Goal: Task Accomplishment & Management: Complete application form

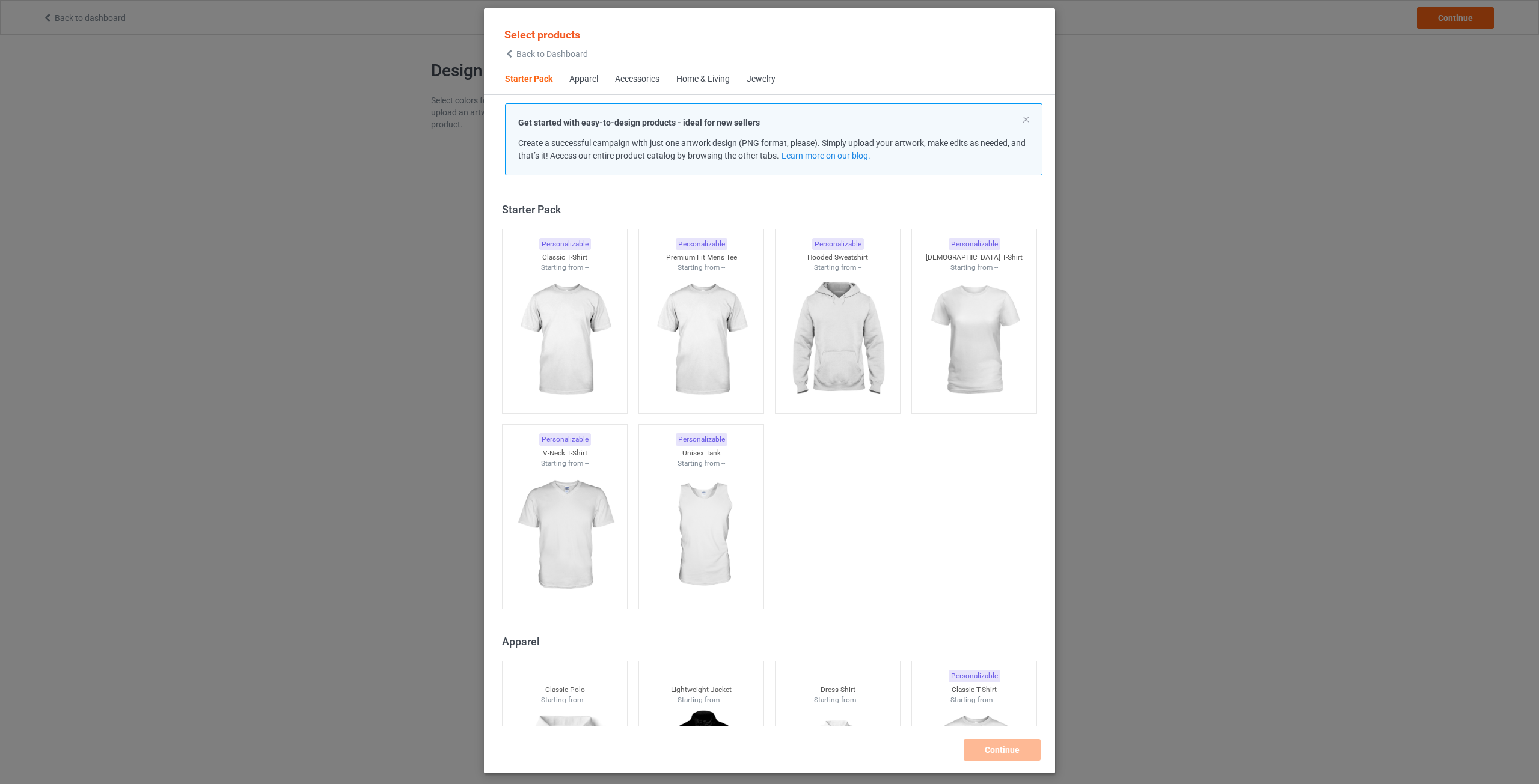
scroll to position [15, 0]
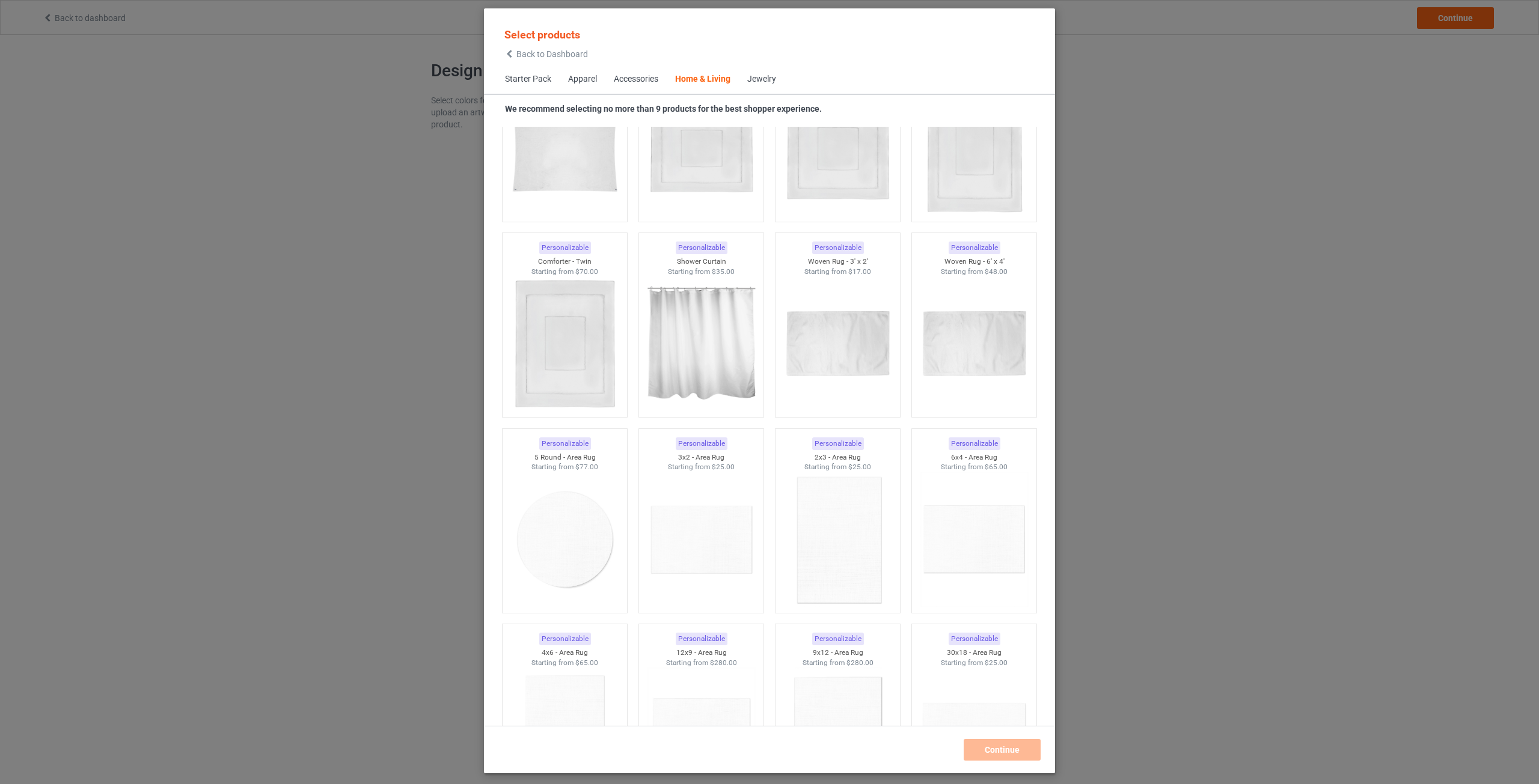
scroll to position [4950, 0]
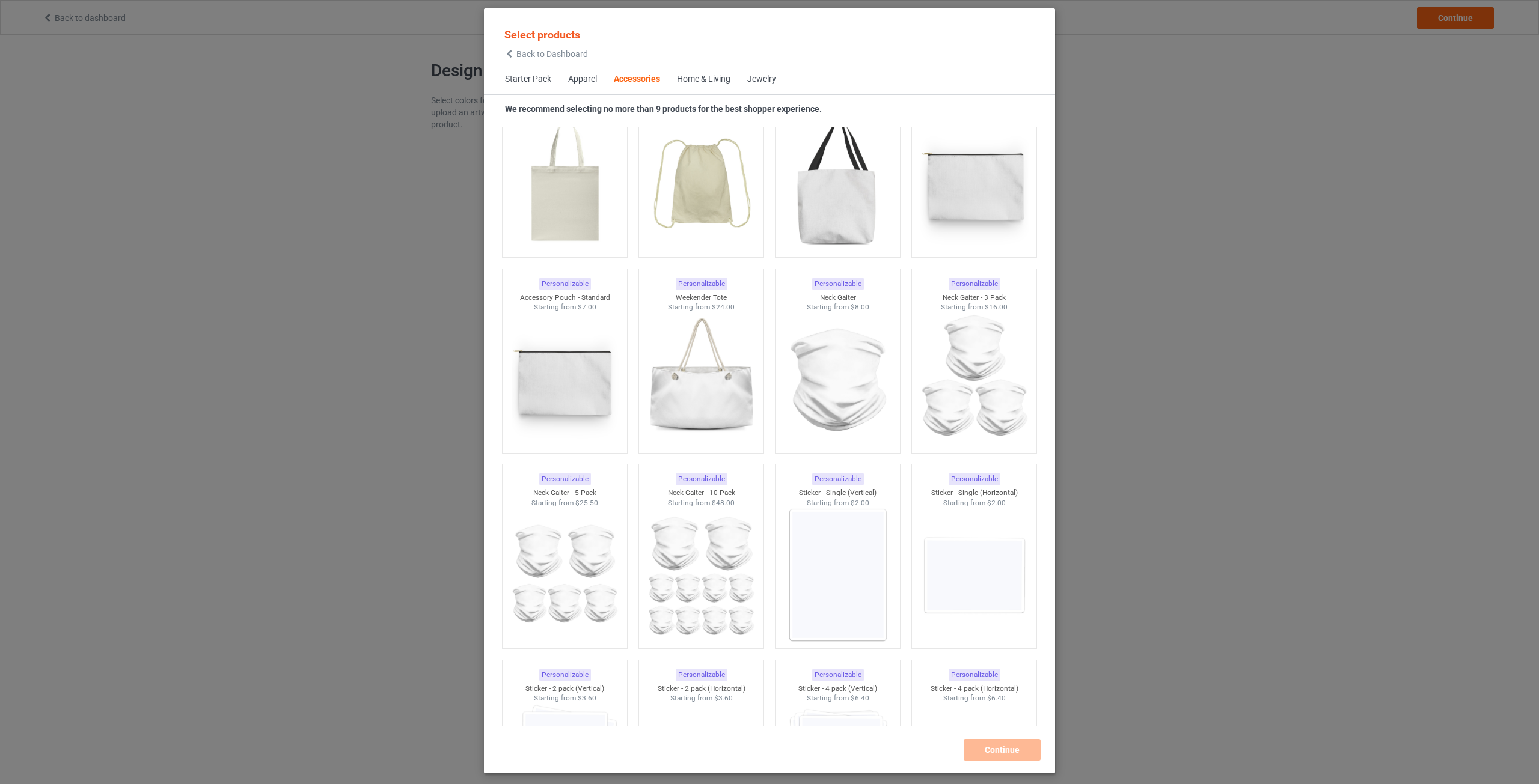
scroll to position [3576, 0]
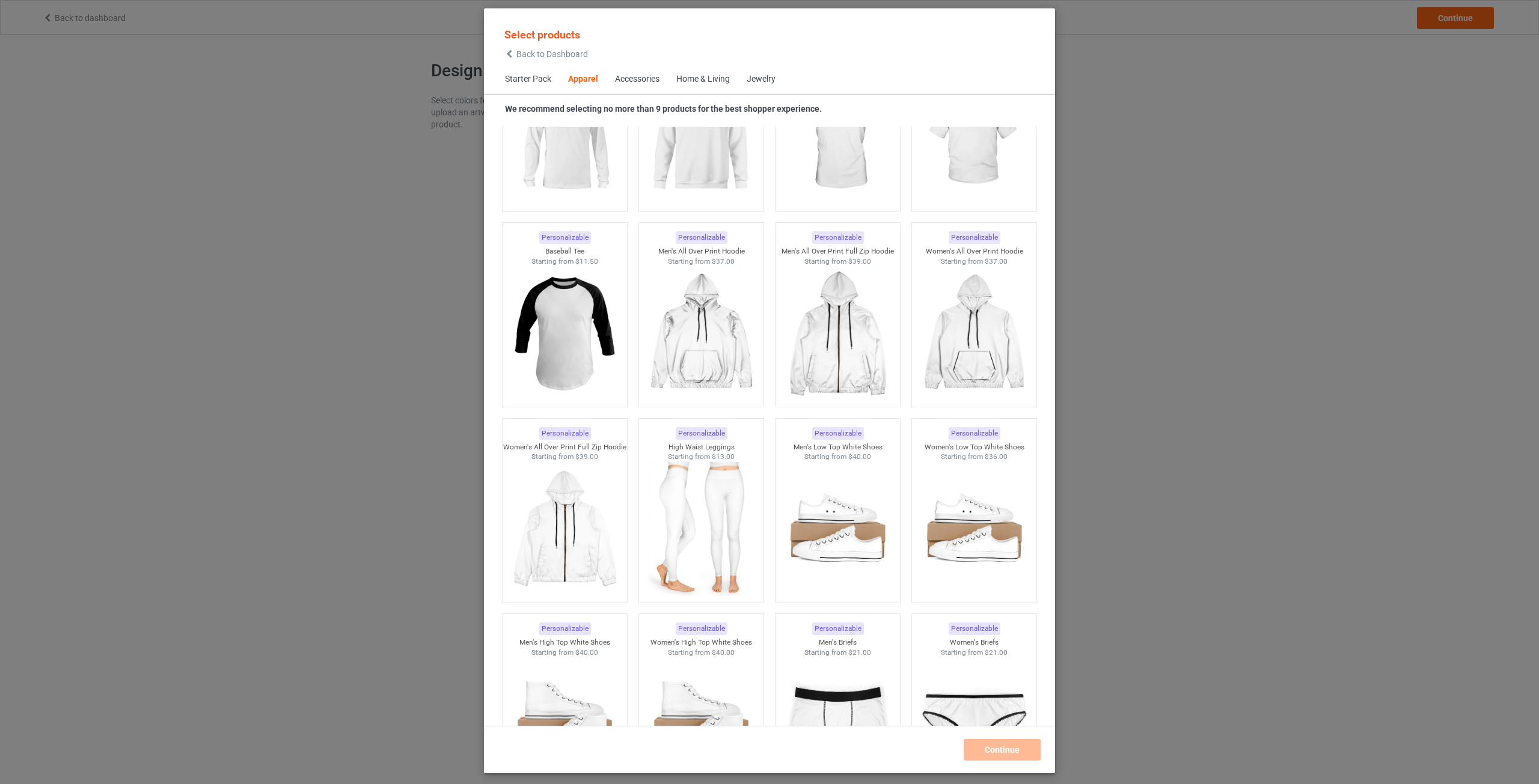
scroll to position [639, 0]
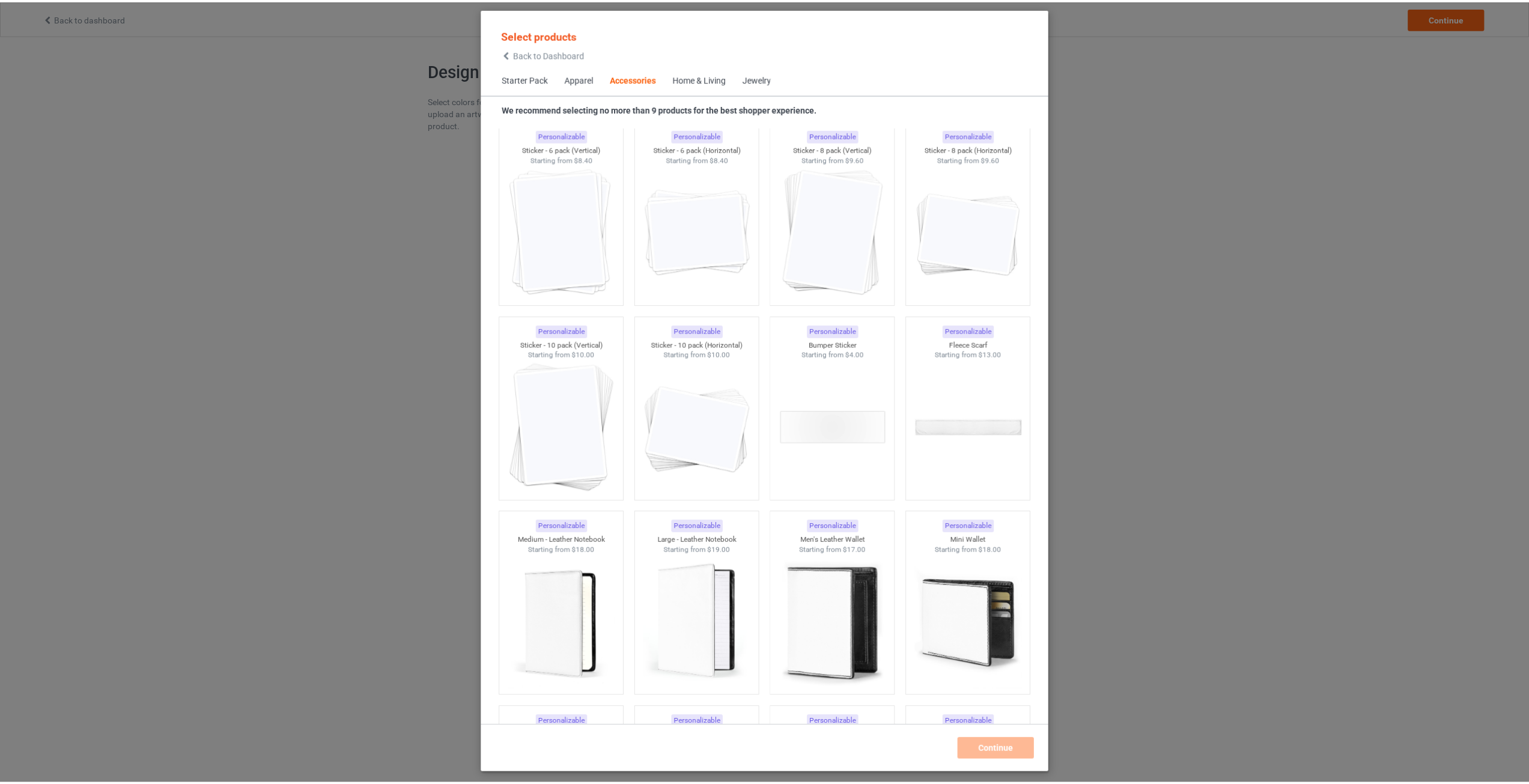
scroll to position [5004, 0]
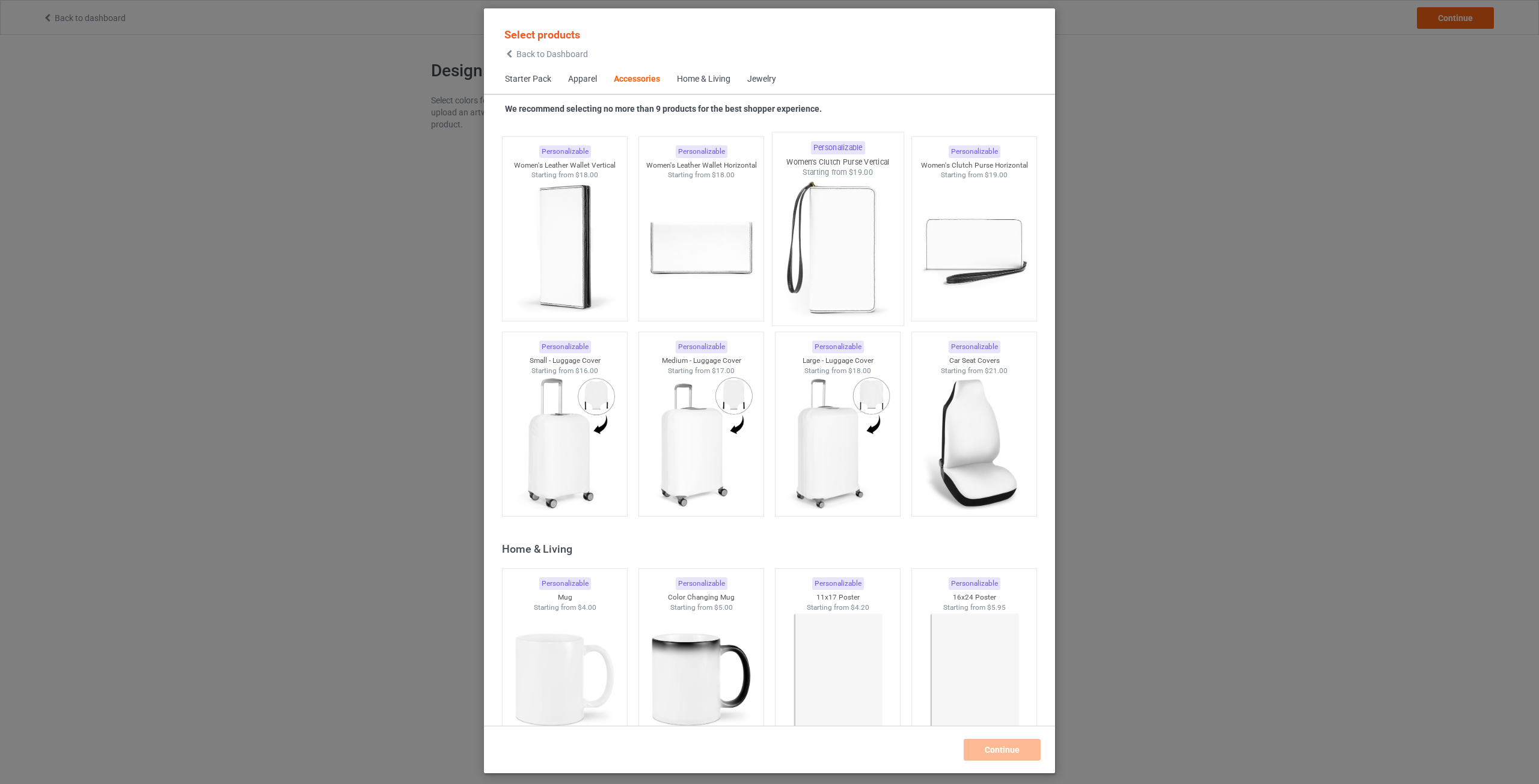
click at [857, 254] on img at bounding box center [837, 249] width 113 height 141
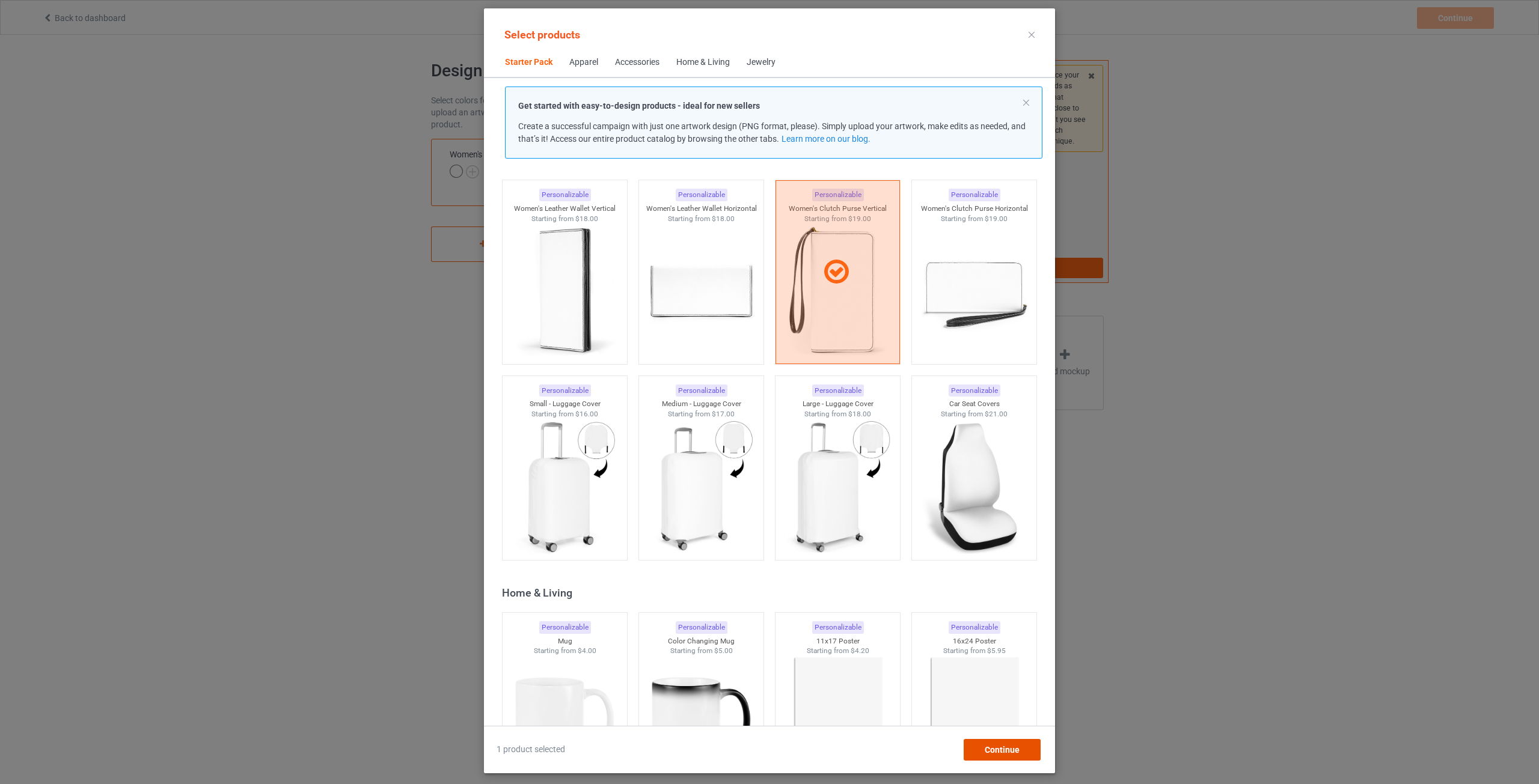
click at [988, 750] on span "Continue" at bounding box center [1002, 749] width 35 height 10
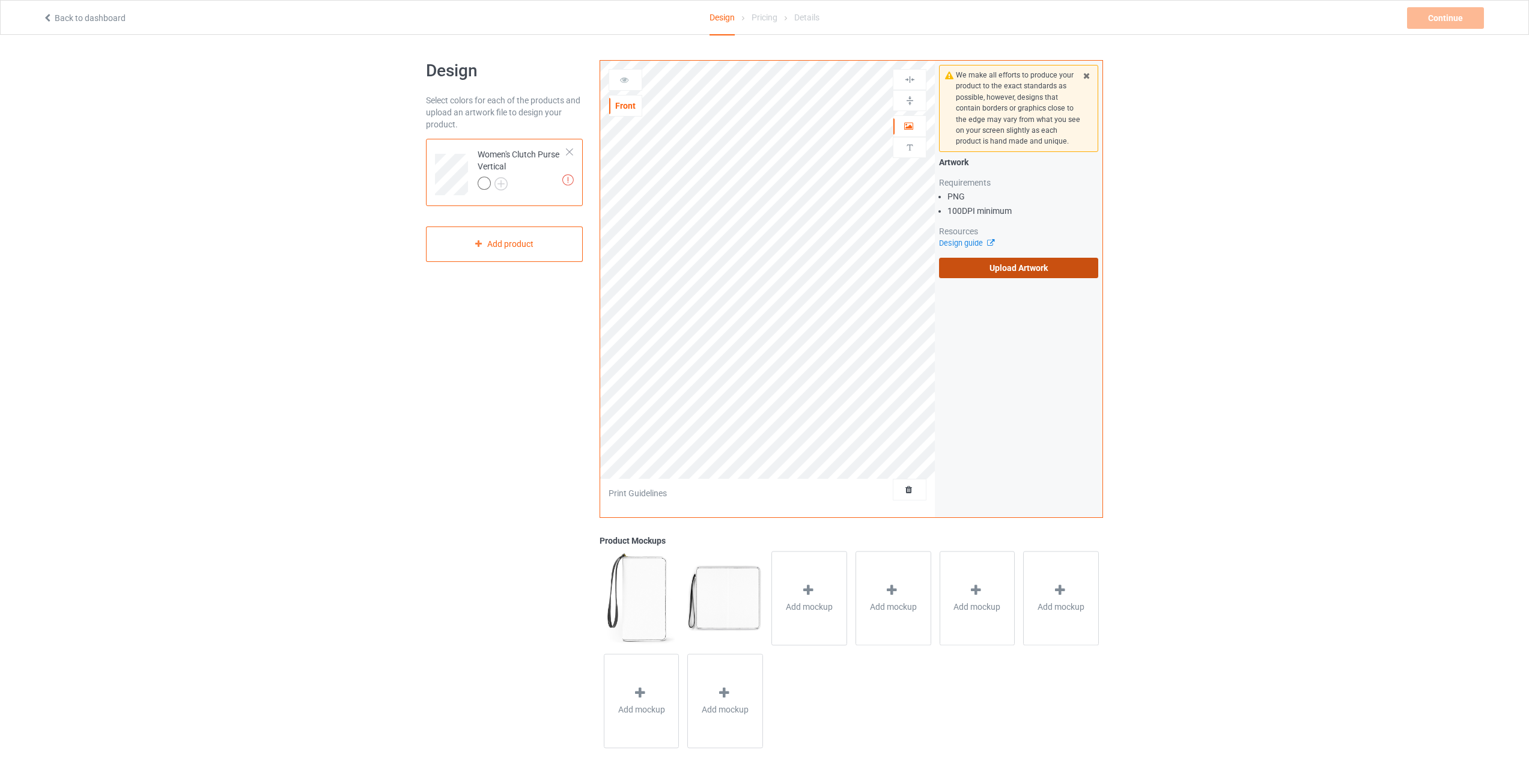
click at [1007, 270] on label "Upload Artwork" at bounding box center [1019, 268] width 160 height 21
click at [0, 0] on input "Upload Artwork" at bounding box center [0, 0] width 0 height 0
click at [74, 22] on link "Back to dashboard" at bounding box center [84, 18] width 83 height 10
click at [572, 154] on div at bounding box center [569, 152] width 8 height 8
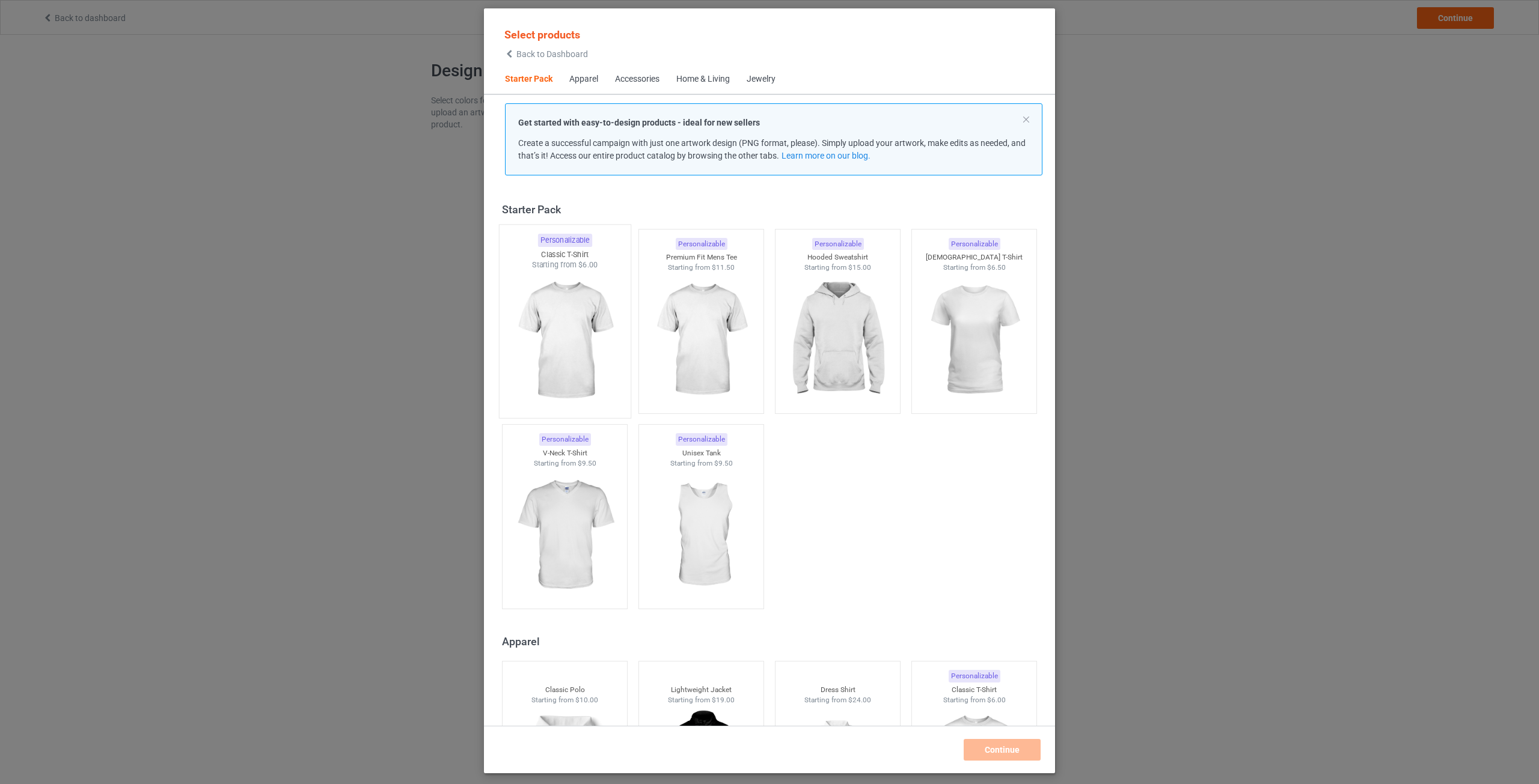
click at [586, 318] on img at bounding box center [564, 341] width 113 height 141
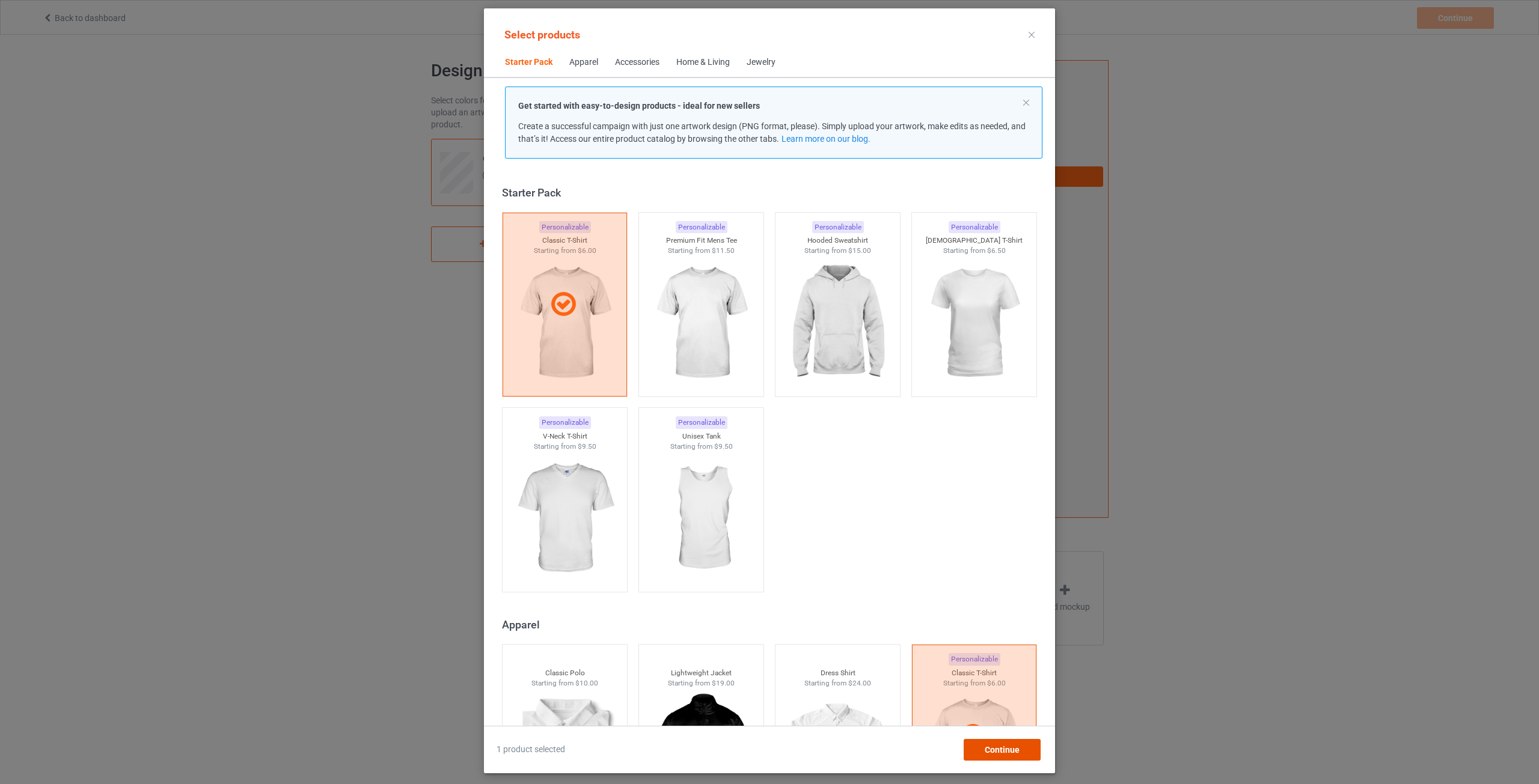
click at [992, 746] on span "Continue" at bounding box center [1002, 749] width 35 height 10
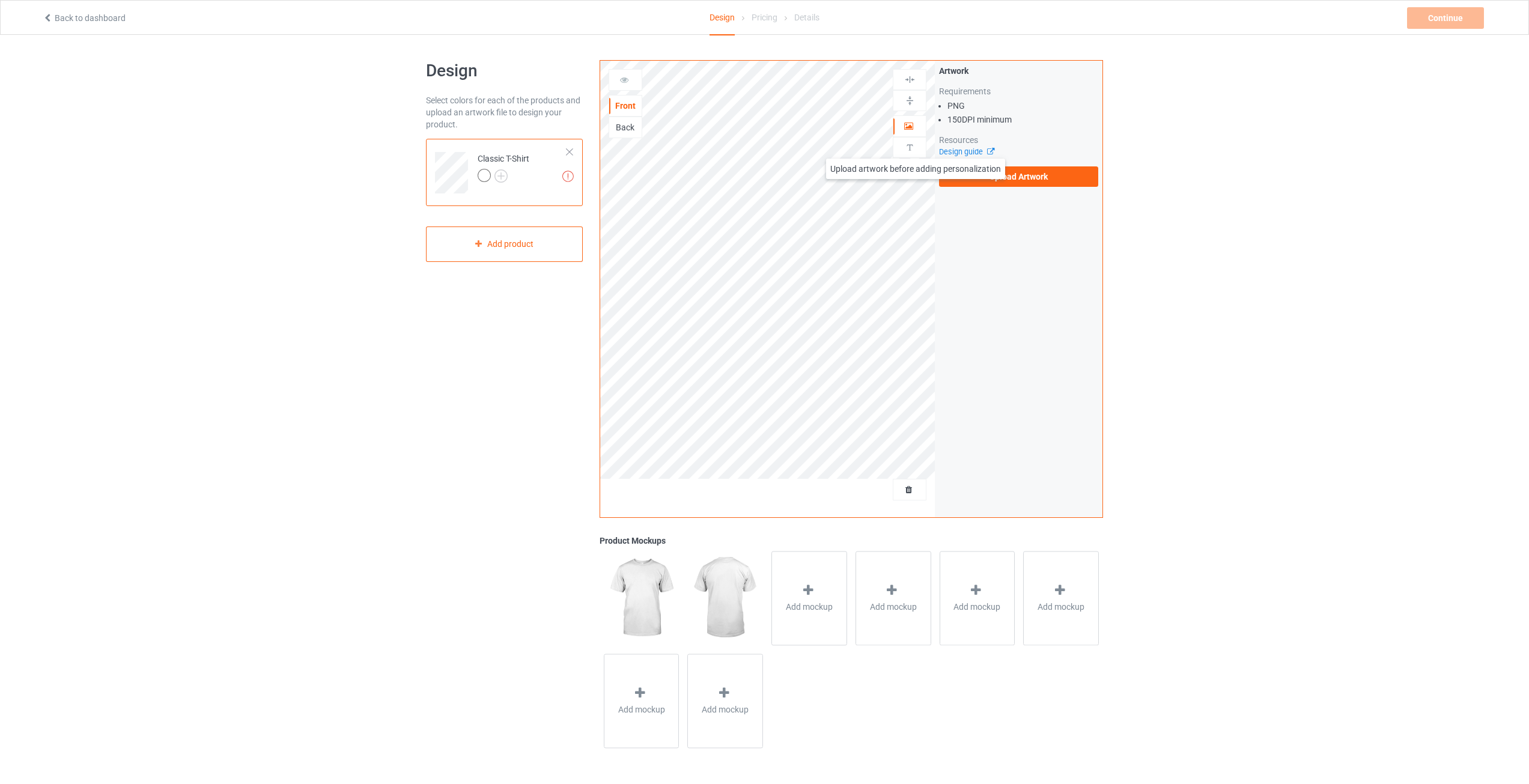
click at [916, 147] on div at bounding box center [910, 147] width 32 height 12
click at [910, 148] on img at bounding box center [910, 147] width 12 height 12
click at [908, 148] on img at bounding box center [910, 147] width 12 height 12
click at [909, 100] on img at bounding box center [910, 100] width 12 height 12
click at [994, 176] on label "Upload Artwork" at bounding box center [1019, 176] width 160 height 21
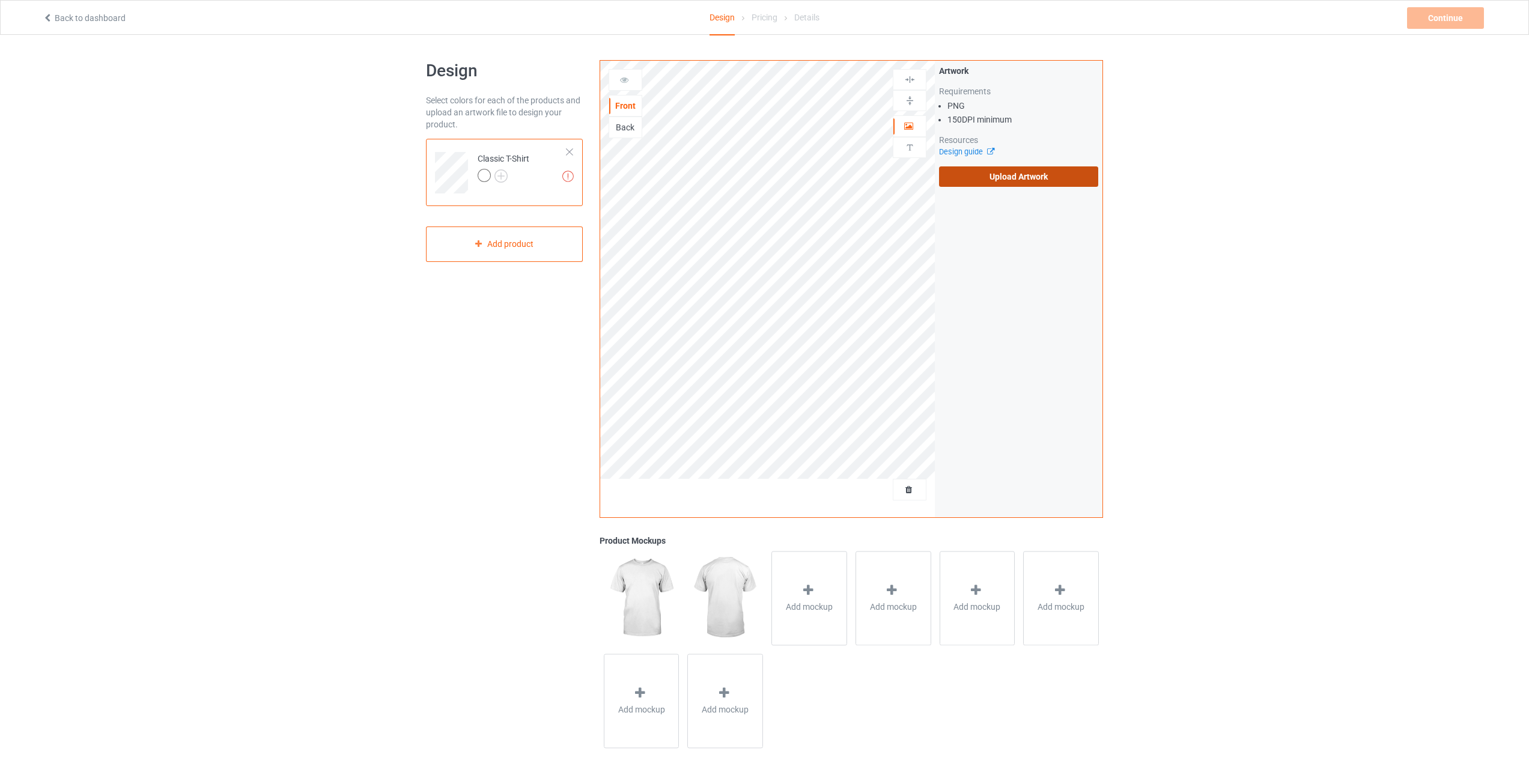
click at [0, 0] on input "Upload Artwork" at bounding box center [0, 0] width 0 height 0
click at [1008, 170] on label "Upload Artwork" at bounding box center [1019, 176] width 160 height 21
click at [0, 0] on input "Upload Artwork" at bounding box center [0, 0] width 0 height 0
click at [978, 168] on label "Upload Artwork" at bounding box center [1019, 176] width 160 height 21
click at [0, 0] on input "Upload Artwork" at bounding box center [0, 0] width 0 height 0
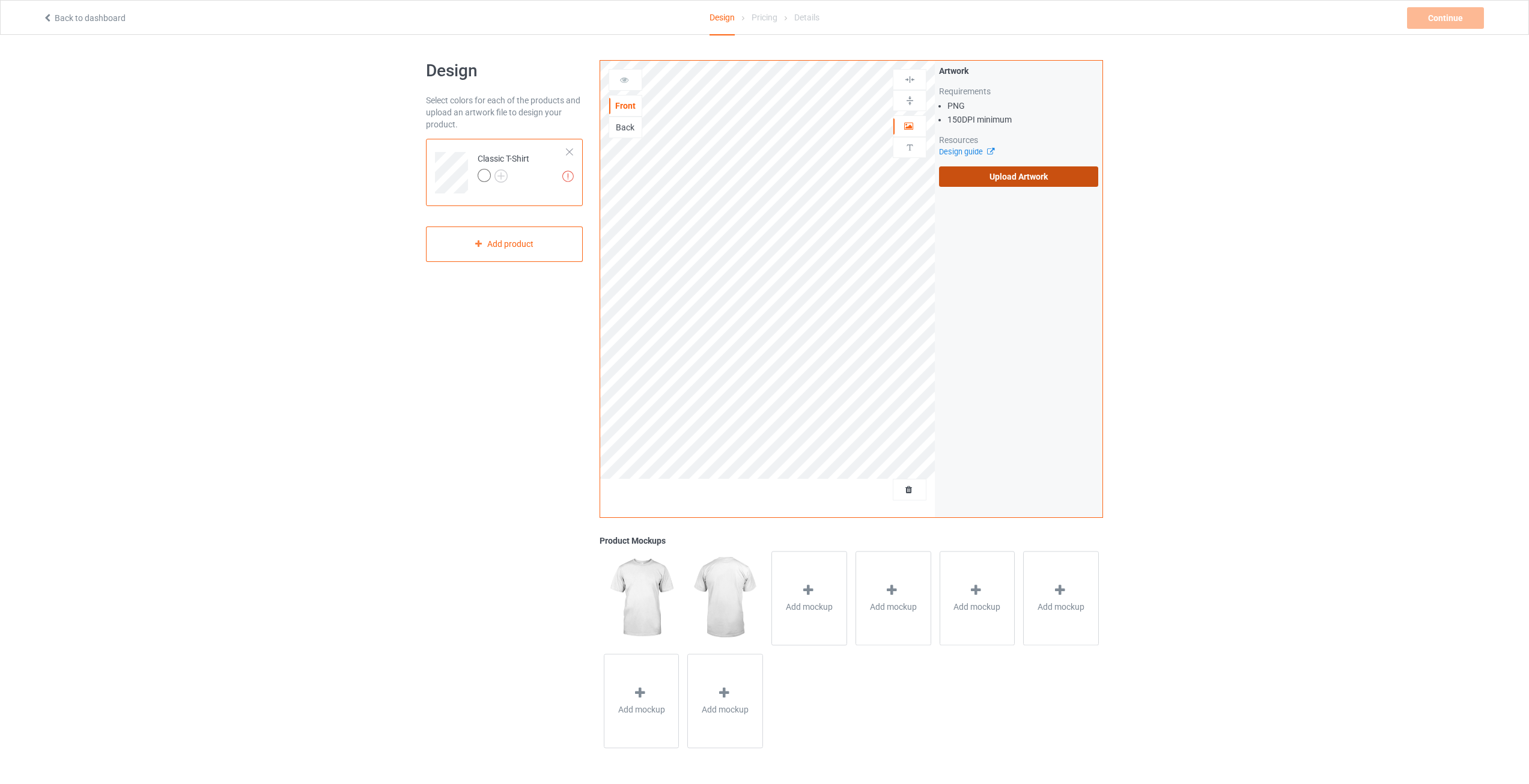
click at [1007, 183] on label "Upload Artwork" at bounding box center [1019, 176] width 160 height 21
click at [0, 0] on input "Upload Artwork" at bounding box center [0, 0] width 0 height 0
click at [1247, 104] on div "Design Select colors for each of the products and upload an artwork file to des…" at bounding box center [764, 406] width 1529 height 743
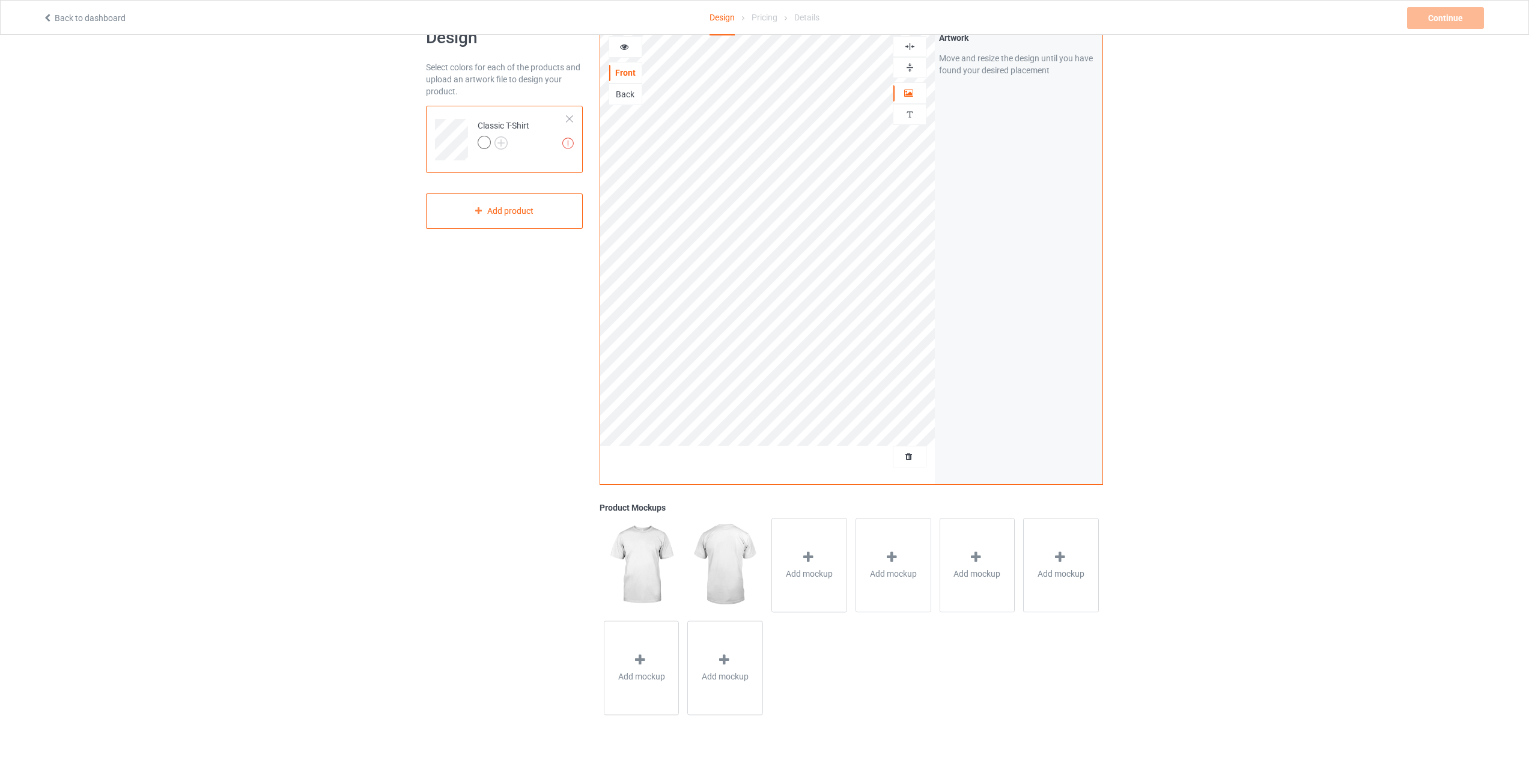
scroll to position [35, 0]
click at [1191, 176] on div "Design Select colors for each of the products and upload an artwork file to des…" at bounding box center [764, 371] width 1529 height 743
click at [1439, 15] on div "Continue" at bounding box center [1445, 18] width 77 height 21
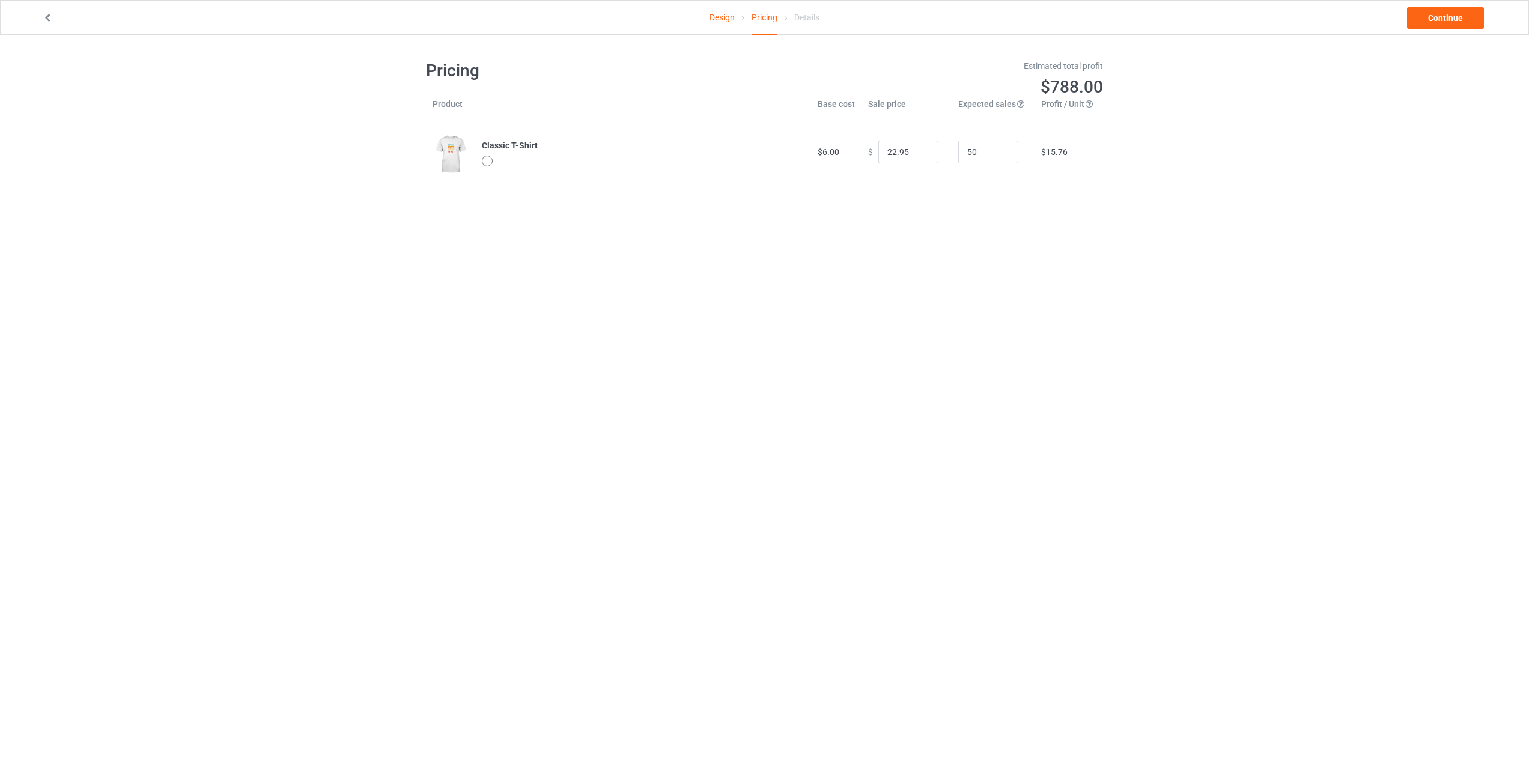
click at [483, 164] on td "Classic T-Shirt" at bounding box center [644, 152] width 336 height 68
click at [489, 164] on div at bounding box center [487, 161] width 11 height 11
click at [486, 163] on div at bounding box center [487, 161] width 11 height 11
drag, startPoint x: 902, startPoint y: 155, endPoint x: 861, endPoint y: 153, distance: 41.0
click at [868, 153] on div "$ 22.95" at bounding box center [907, 152] width 77 height 23
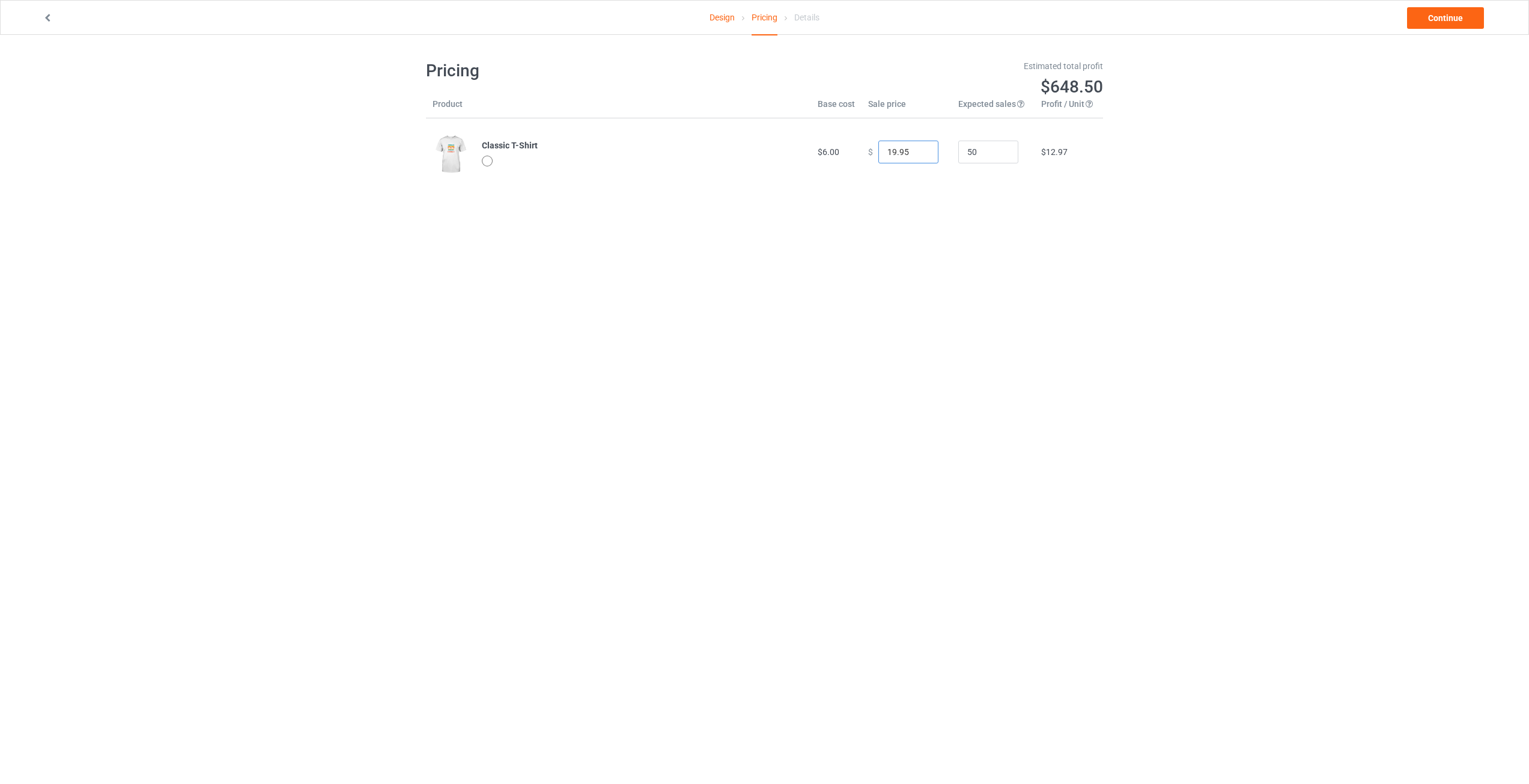
type input "19.95"
click at [1019, 207] on div "Pricing Estimated total profit $648.50 Product Base cost Sale price Expected sa…" at bounding box center [764, 122] width 677 height 176
drag, startPoint x: 982, startPoint y: 158, endPoint x: 947, endPoint y: 159, distance: 35.0
click at [952, 159] on td "50" at bounding box center [994, 152] width 83 height 68
type input "1000"
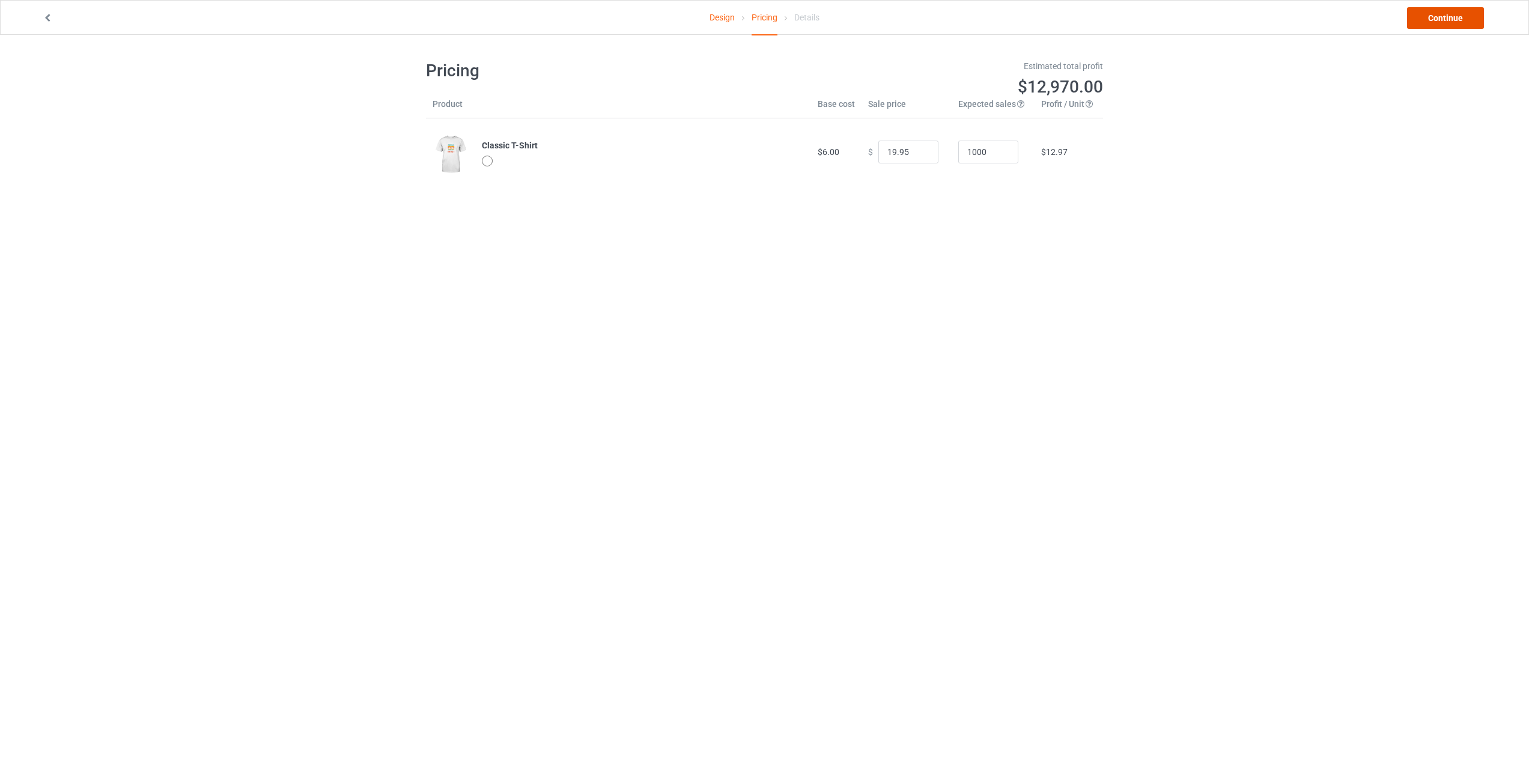
click at [1424, 18] on link "Continue" at bounding box center [1445, 18] width 77 height 21
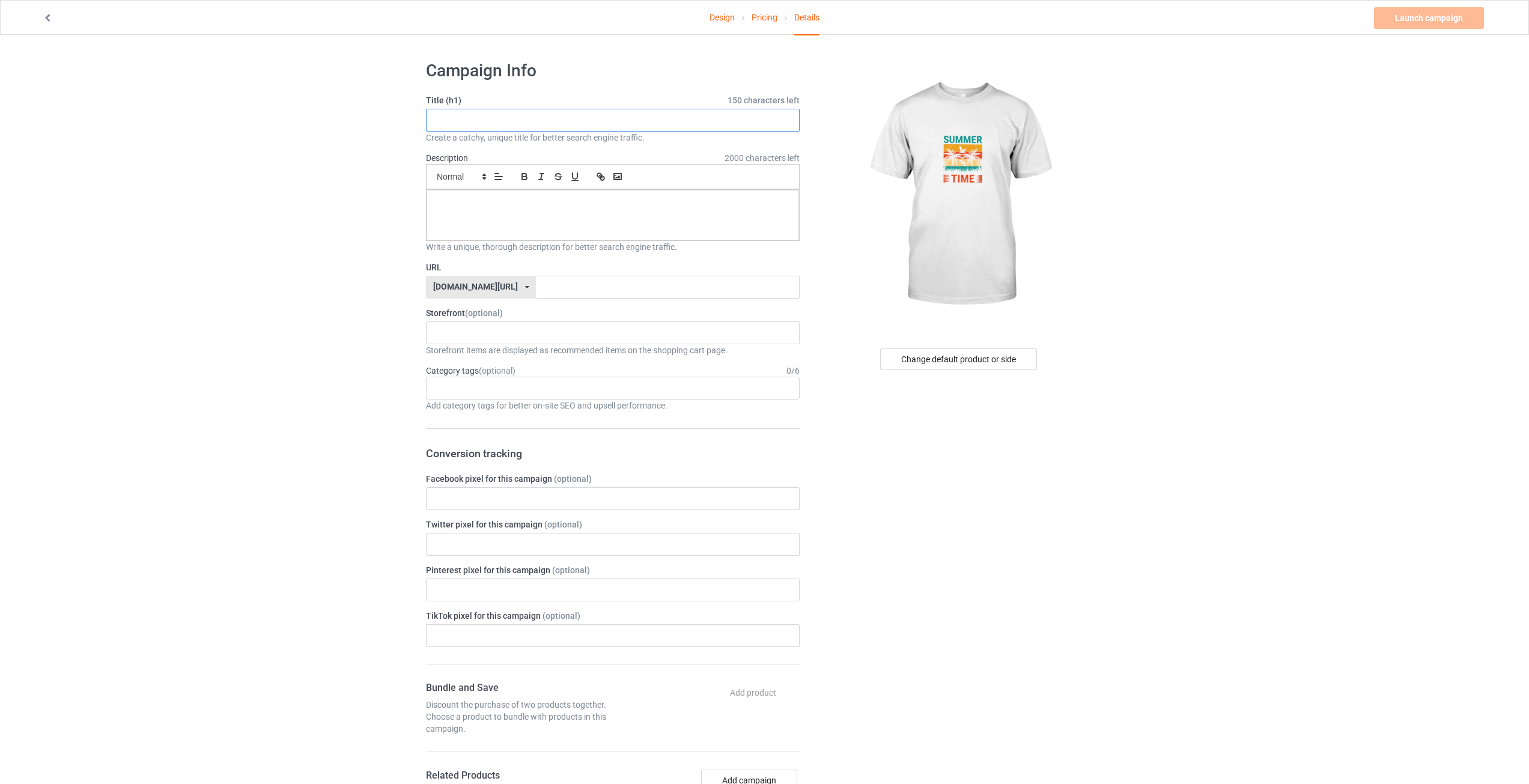
click at [474, 118] on input "text" at bounding box center [612, 120] width 374 height 23
type input "s"
type input "Summer Time T-Shirt Classic"
click at [564, 213] on div at bounding box center [613, 216] width 373 height 51
drag, startPoint x: 560, startPoint y: 120, endPoint x: 469, endPoint y: 158, distance: 98.6
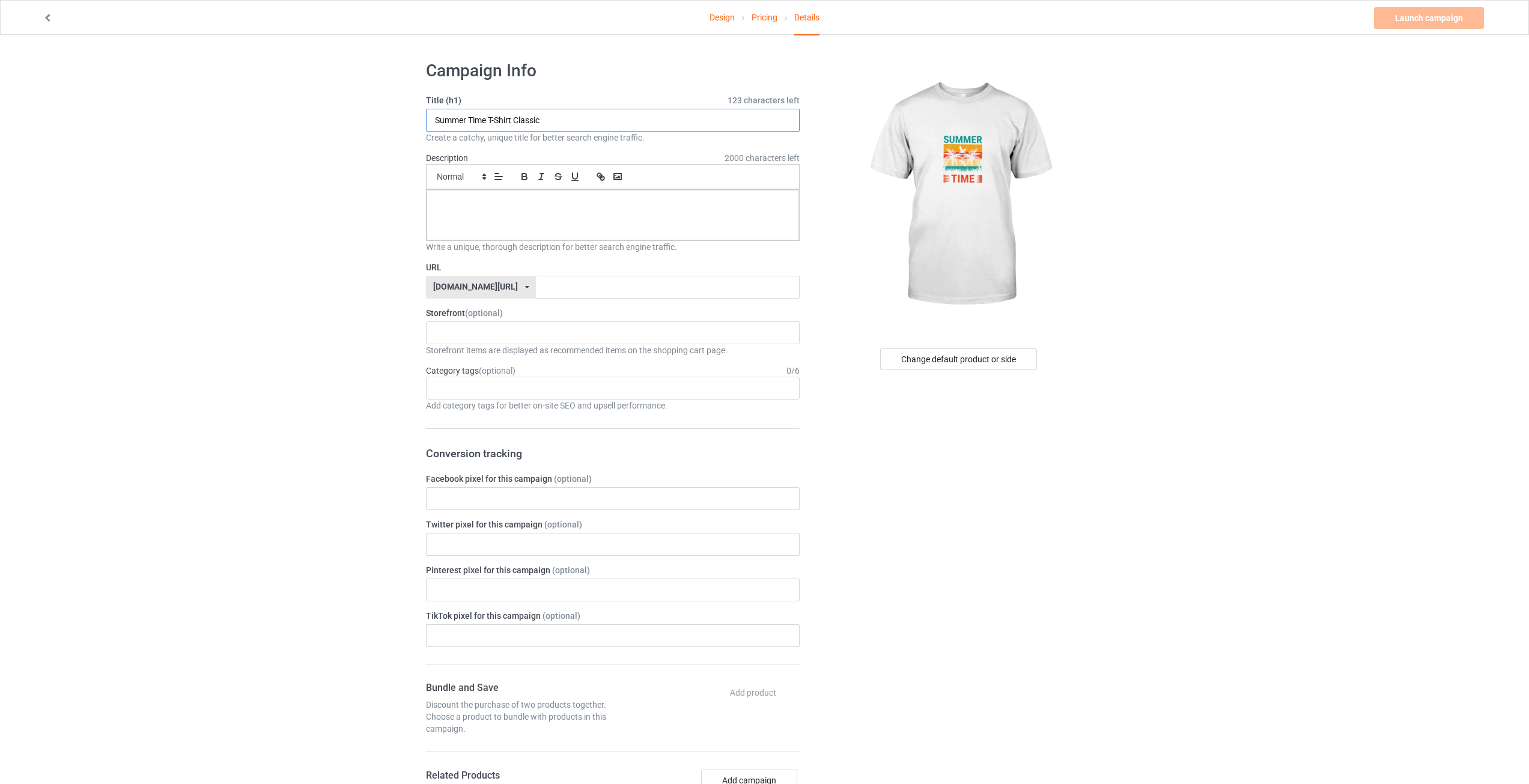
click at [412, 117] on div "Design Pricing Details Launch campaign Please enter campaign description Campai…" at bounding box center [764, 657] width 1529 height 1246
click at [536, 288] on input "text" at bounding box center [667, 288] width 263 height 23
type input "summertime886"
click at [1176, 258] on div "Design Pricing Details Launch campaign Please enter campaign description Campai…" at bounding box center [764, 657] width 1529 height 1246
drag, startPoint x: 552, startPoint y: 122, endPoint x: 352, endPoint y: 110, distance: 200.4
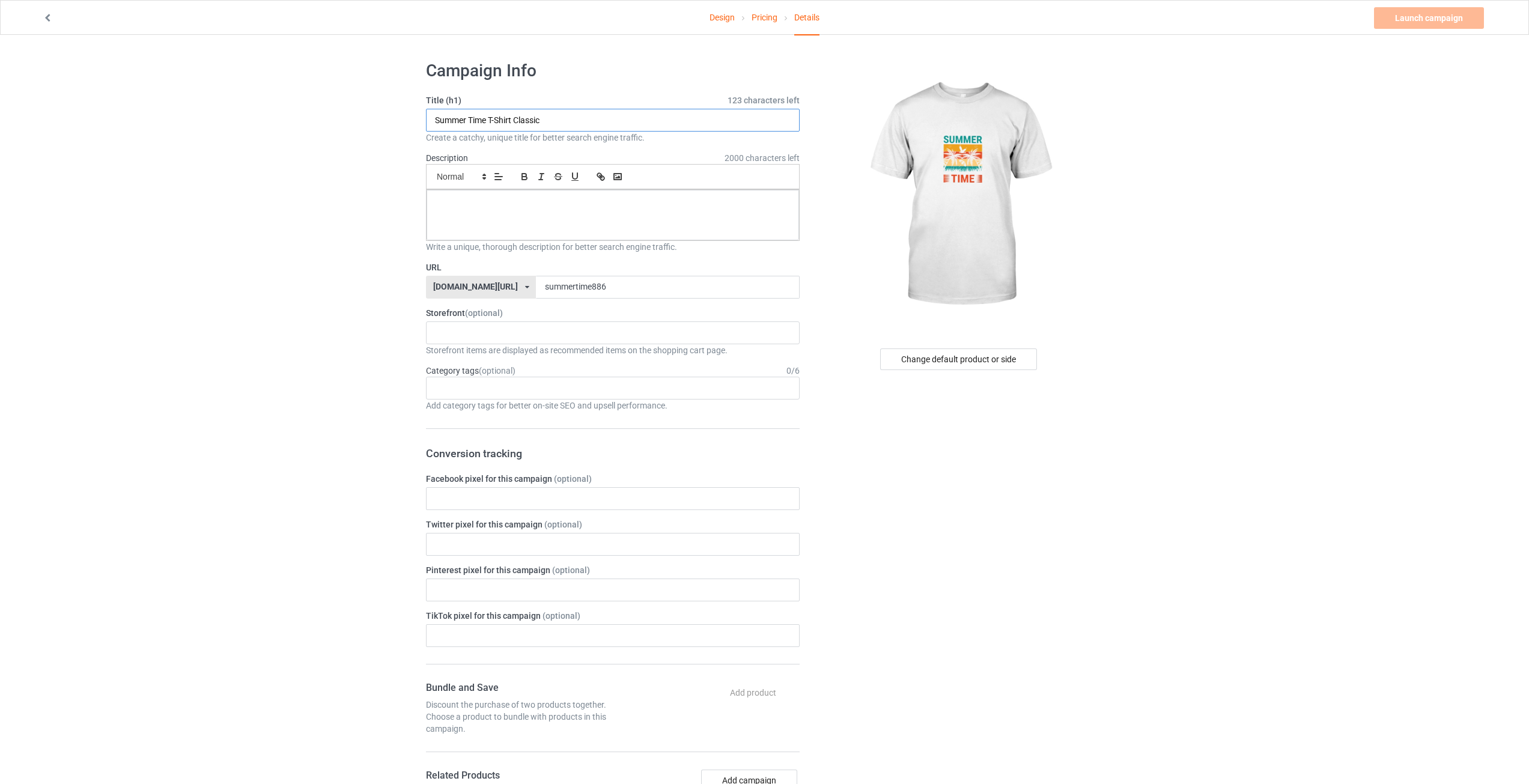
click at [352, 110] on div "Design Pricing Details Launch campaign Please enter campaign description Campai…" at bounding box center [764, 657] width 1529 height 1246
click at [493, 203] on p at bounding box center [613, 203] width 354 height 12
click at [270, 229] on div "Design Pricing Details Launch campaign Campaign Info Title (h1) 123 characters …" at bounding box center [764, 657] width 1529 height 1246
click at [1408, 23] on link "Launch campaign" at bounding box center [1428, 18] width 110 height 21
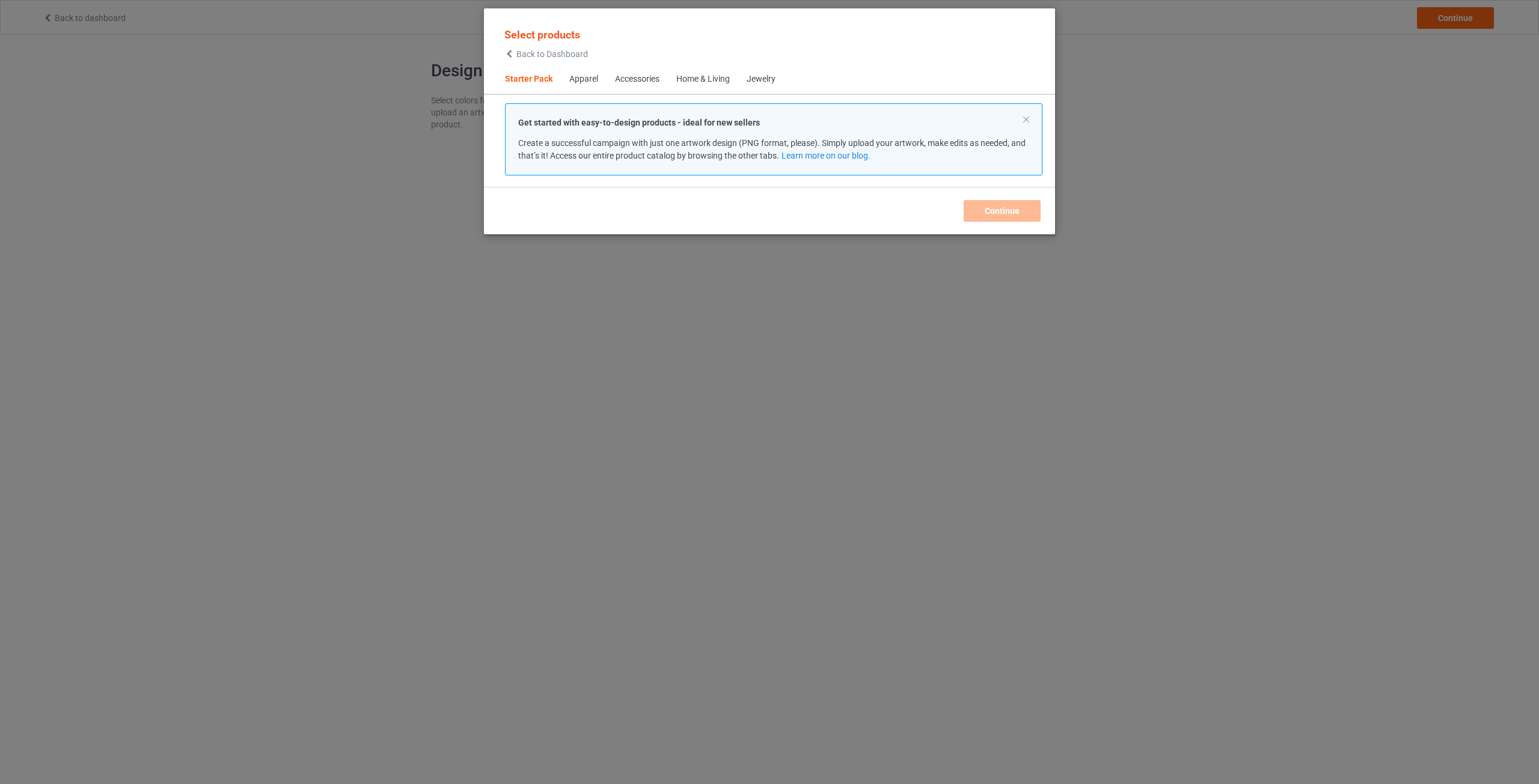
scroll to position [15, 0]
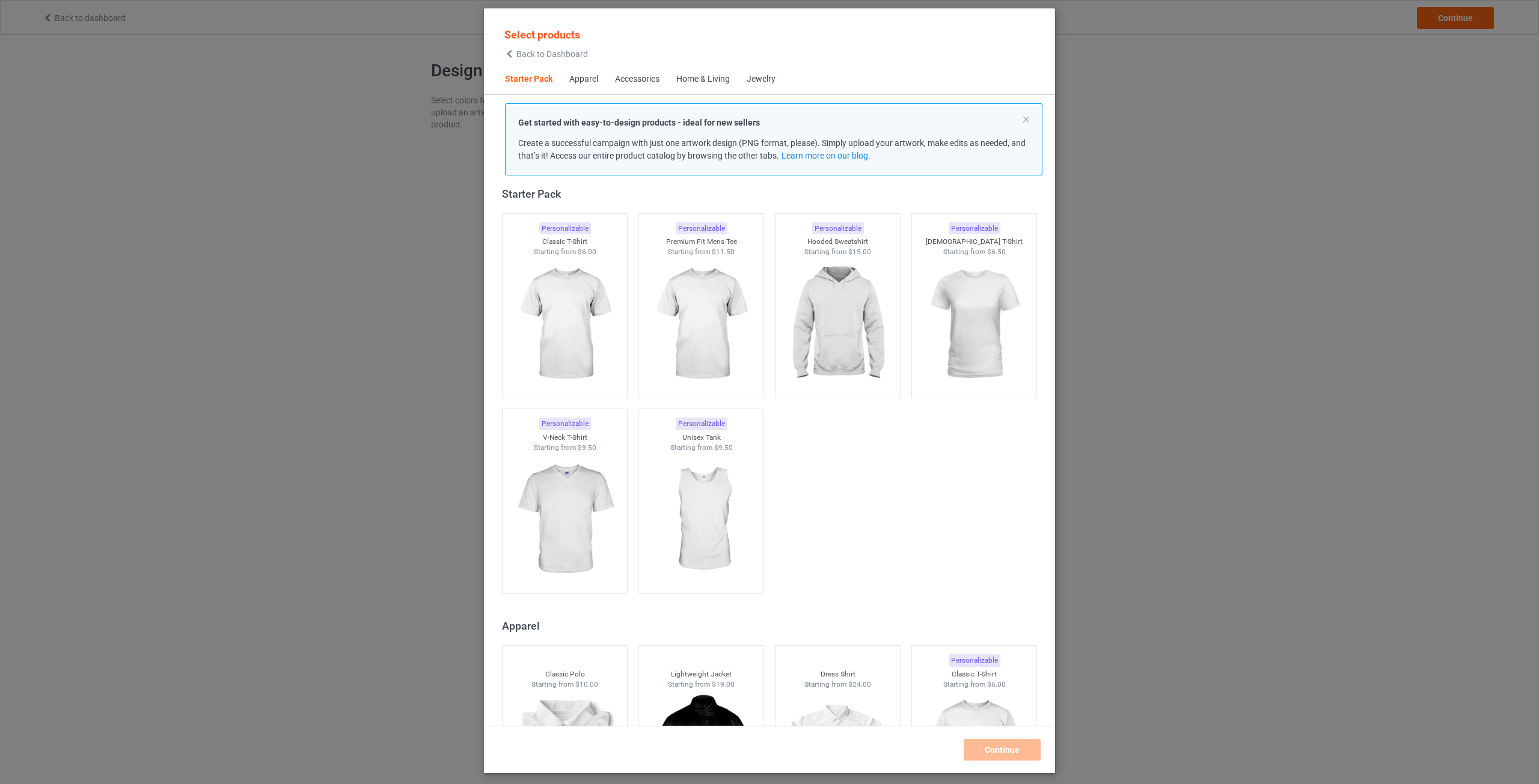
click at [633, 82] on div "Accessories" at bounding box center [637, 80] width 45 height 12
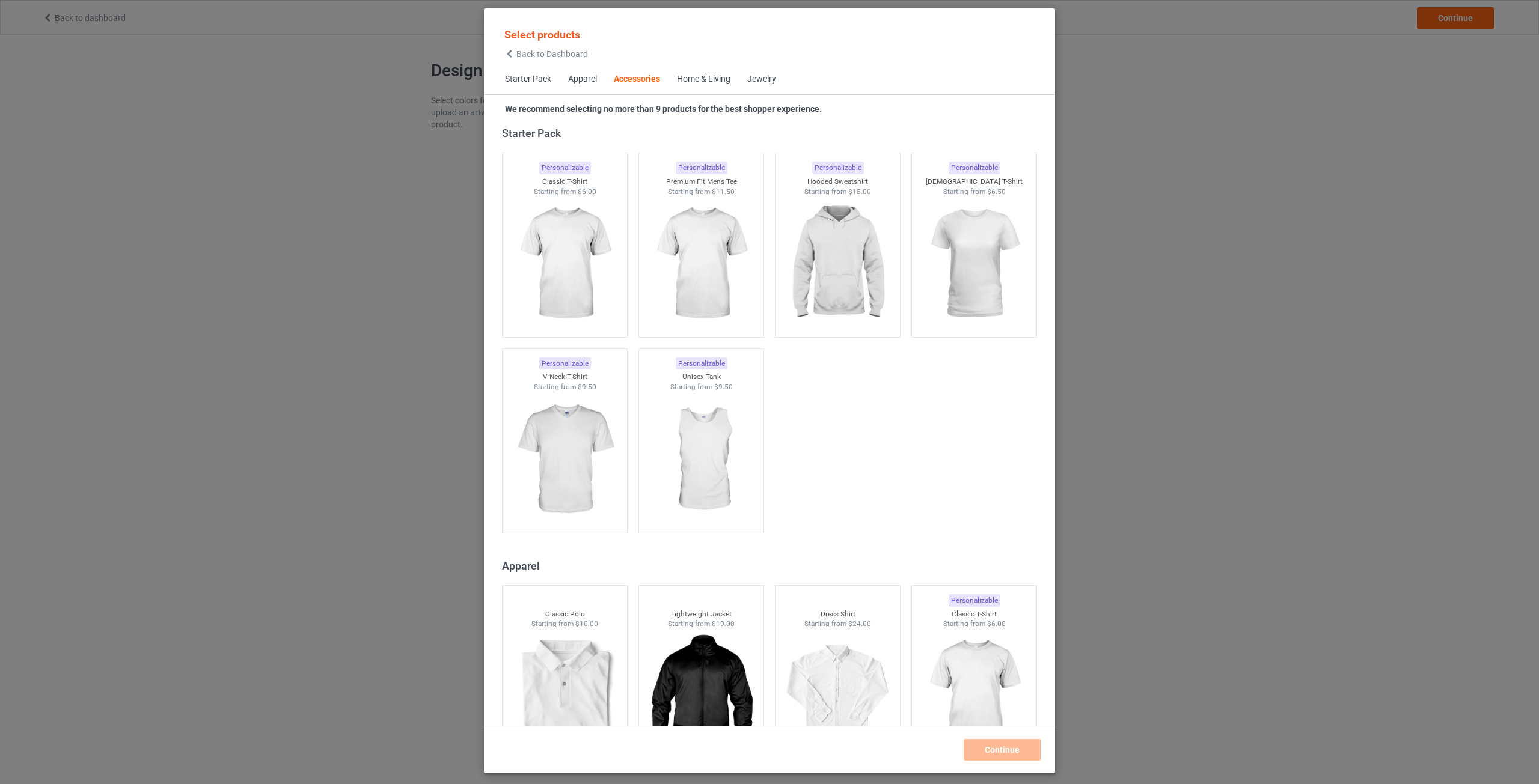
scroll to position [2640, 0]
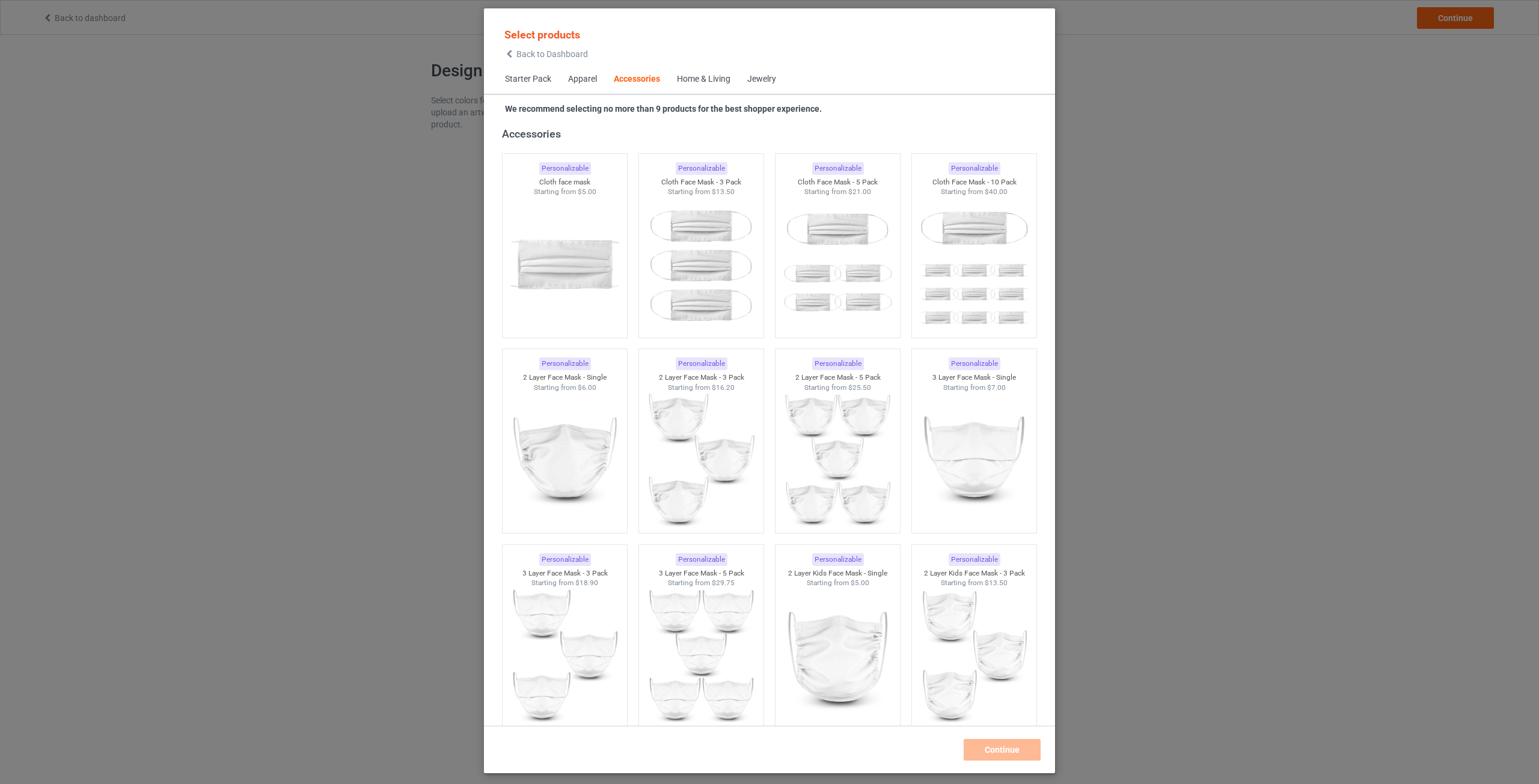
click at [594, 83] on div "Apparel" at bounding box center [583, 80] width 29 height 12
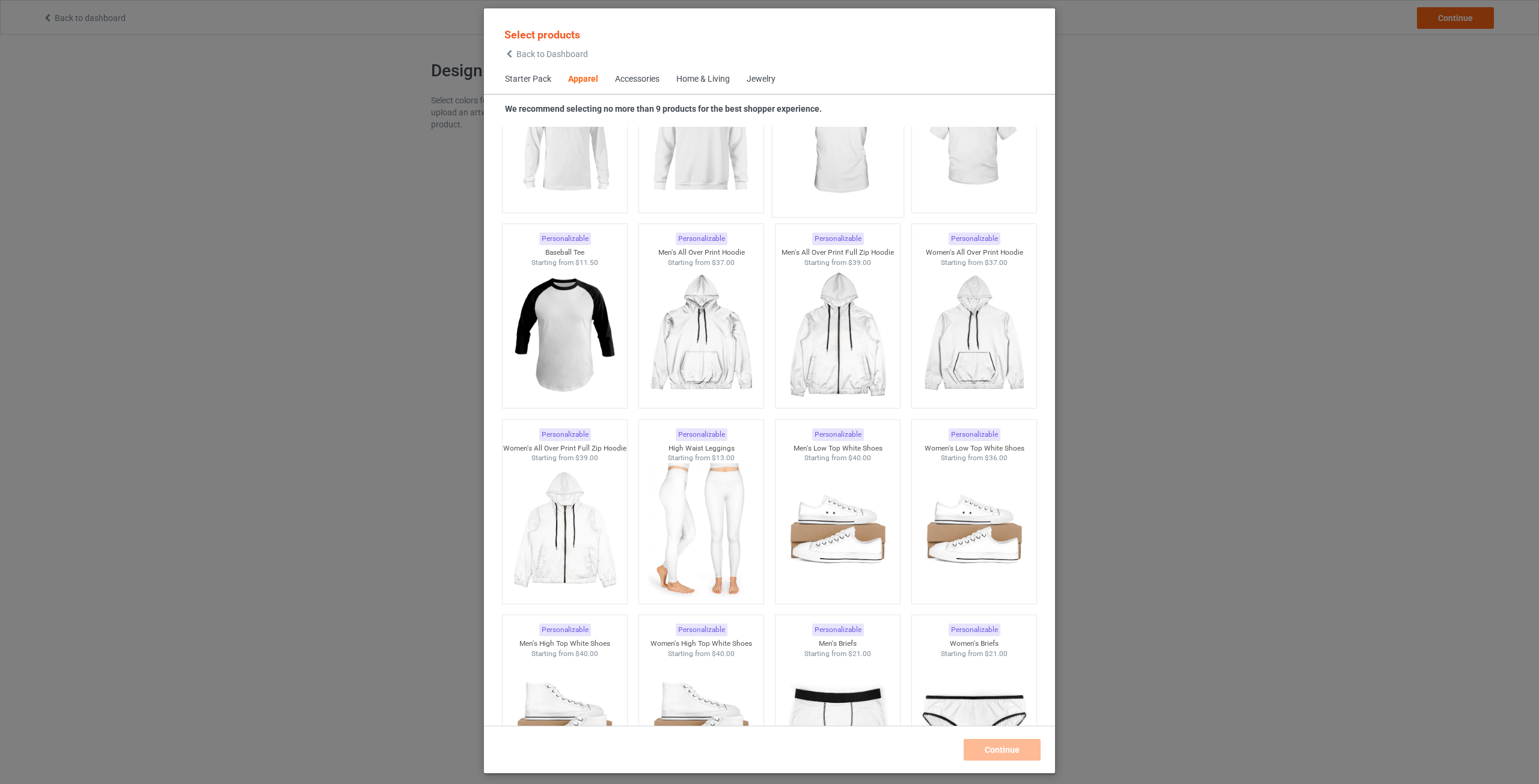
scroll to position [988, 0]
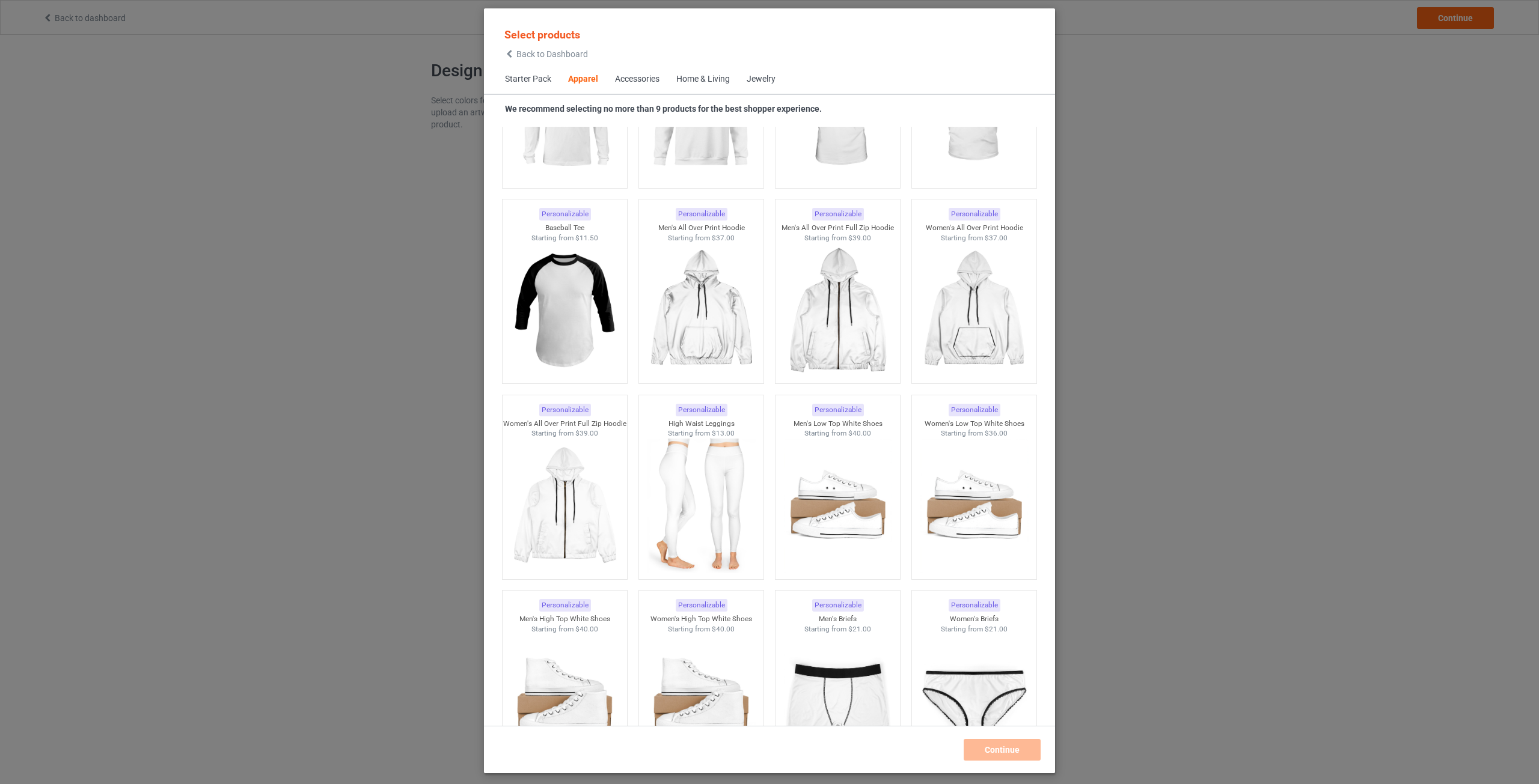
click at [717, 85] on div "Home & Living" at bounding box center [703, 80] width 54 height 12
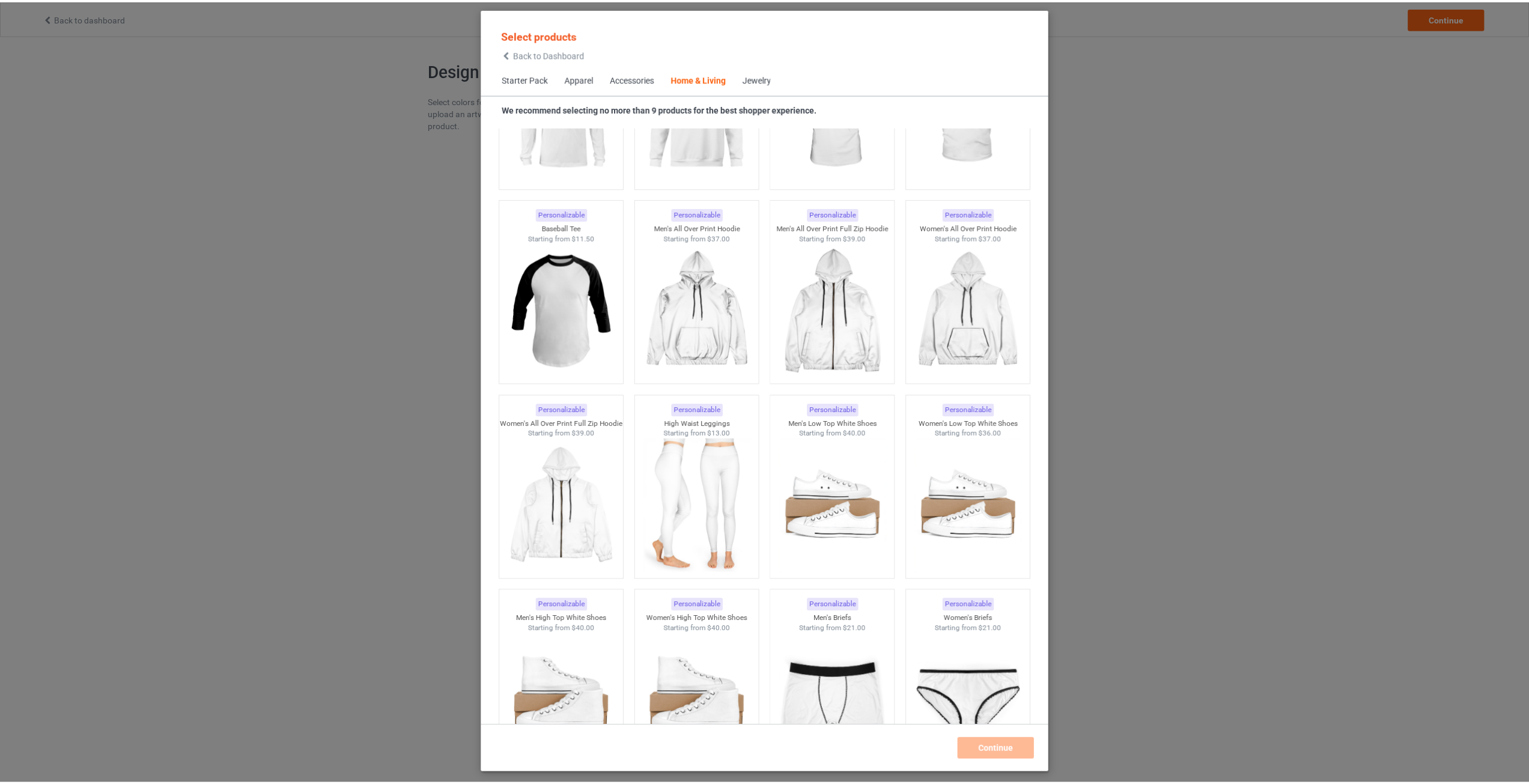
scroll to position [5419, 0]
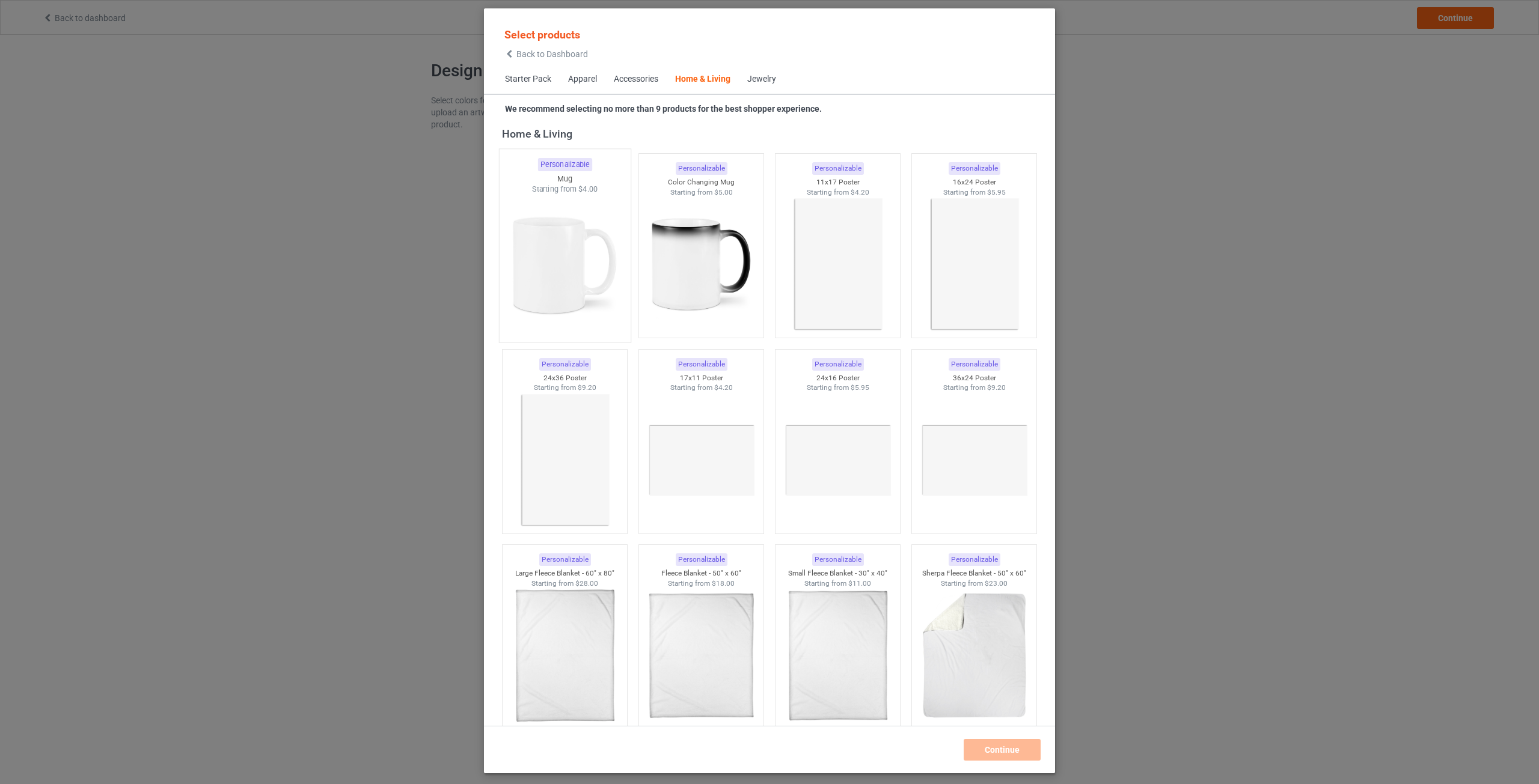
click at [580, 236] on img at bounding box center [564, 265] width 113 height 141
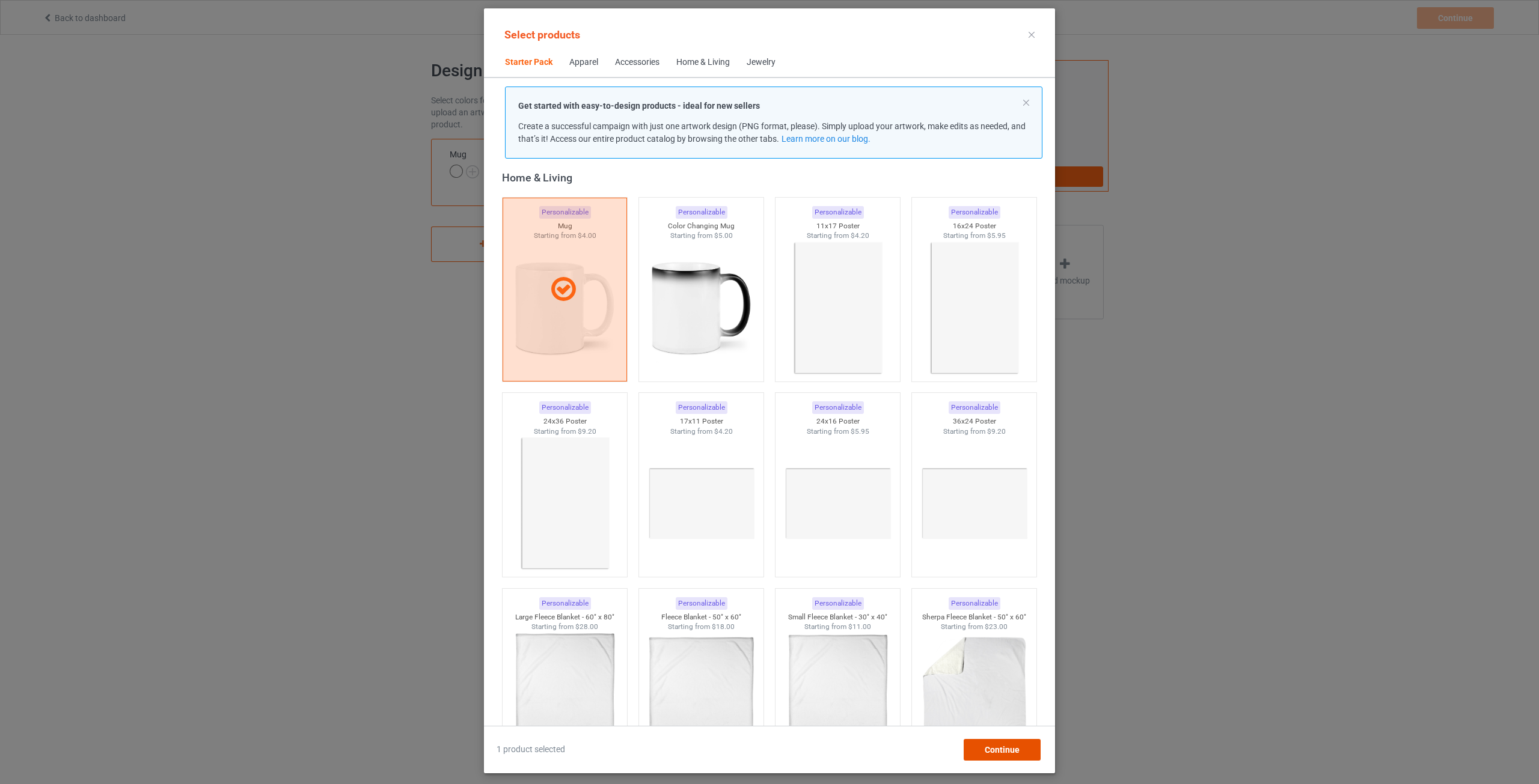
click at [986, 743] on div "Continue" at bounding box center [1002, 749] width 77 height 21
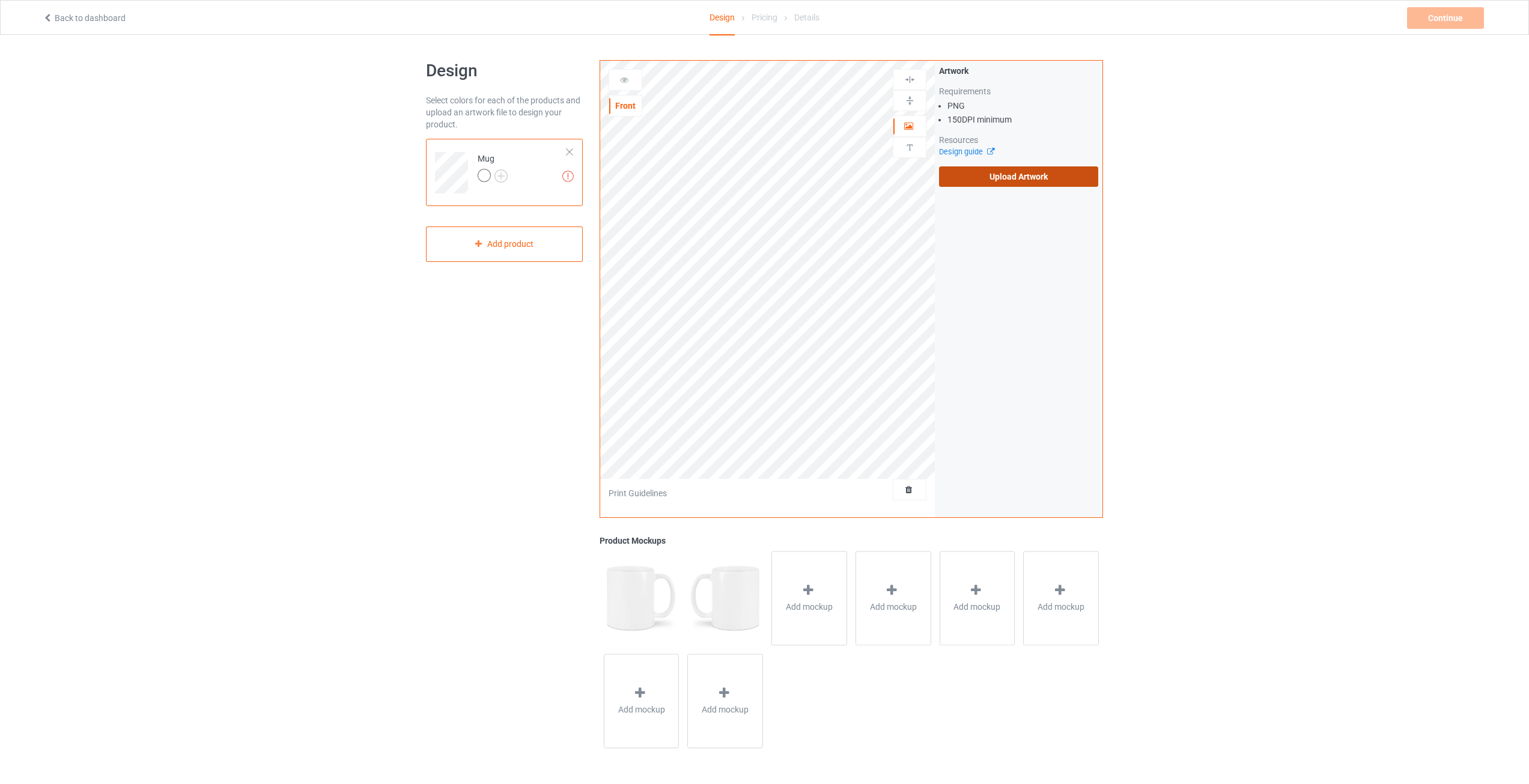
click at [997, 179] on label "Upload Artwork" at bounding box center [1019, 176] width 160 height 21
click at [0, 0] on input "Upload Artwork" at bounding box center [0, 0] width 0 height 0
click at [1415, 47] on div "Design Select colors for each of the products and upload an artwork file to des…" at bounding box center [764, 406] width 1529 height 743
click at [1431, 21] on div "Continue" at bounding box center [1445, 18] width 77 height 21
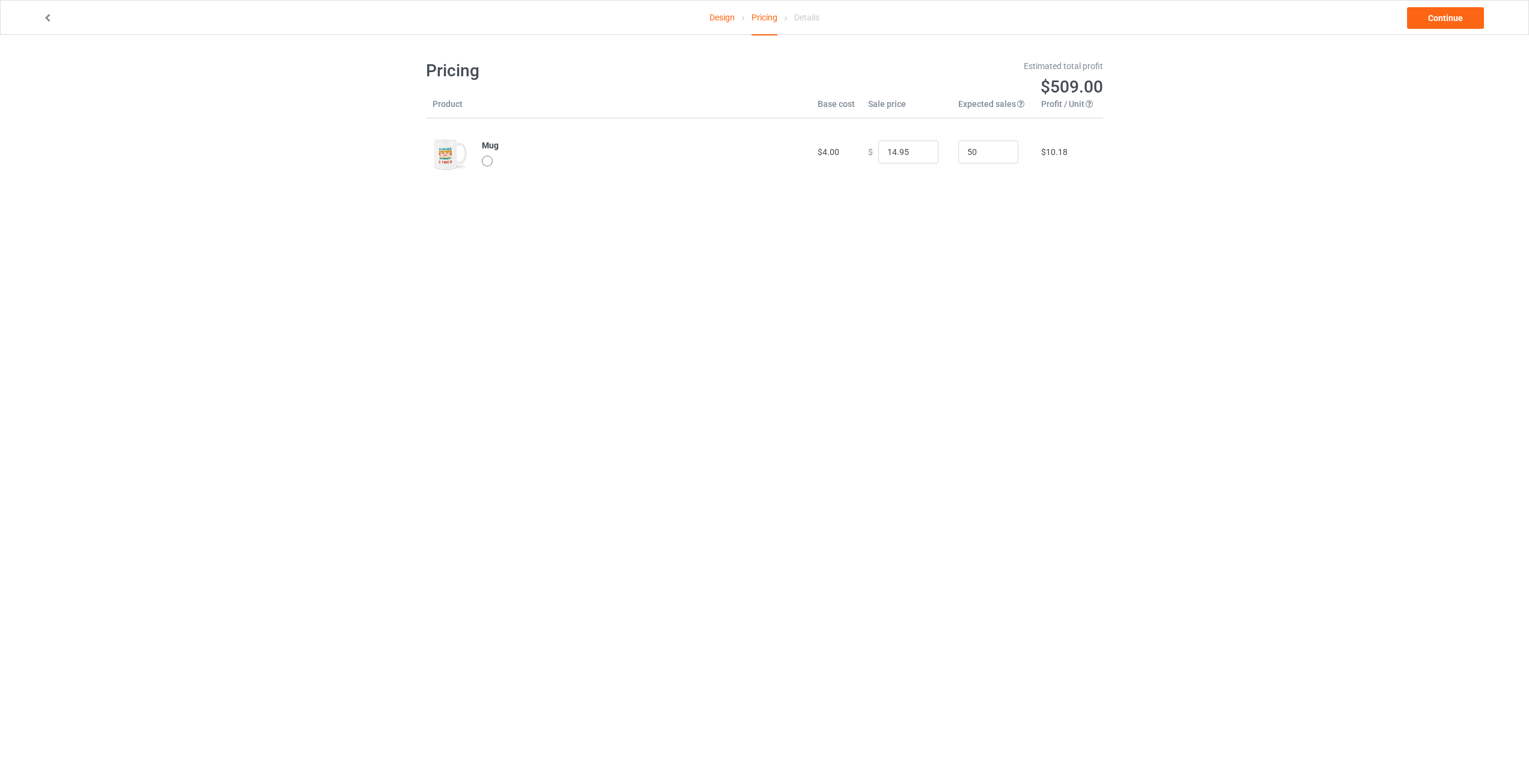
click at [974, 215] on body "Design Pricing Details Continue Pricing Estimated total profit $509.00 Product …" at bounding box center [764, 427] width 1529 height 784
click at [1442, 16] on link "Continue" at bounding box center [1445, 18] width 77 height 21
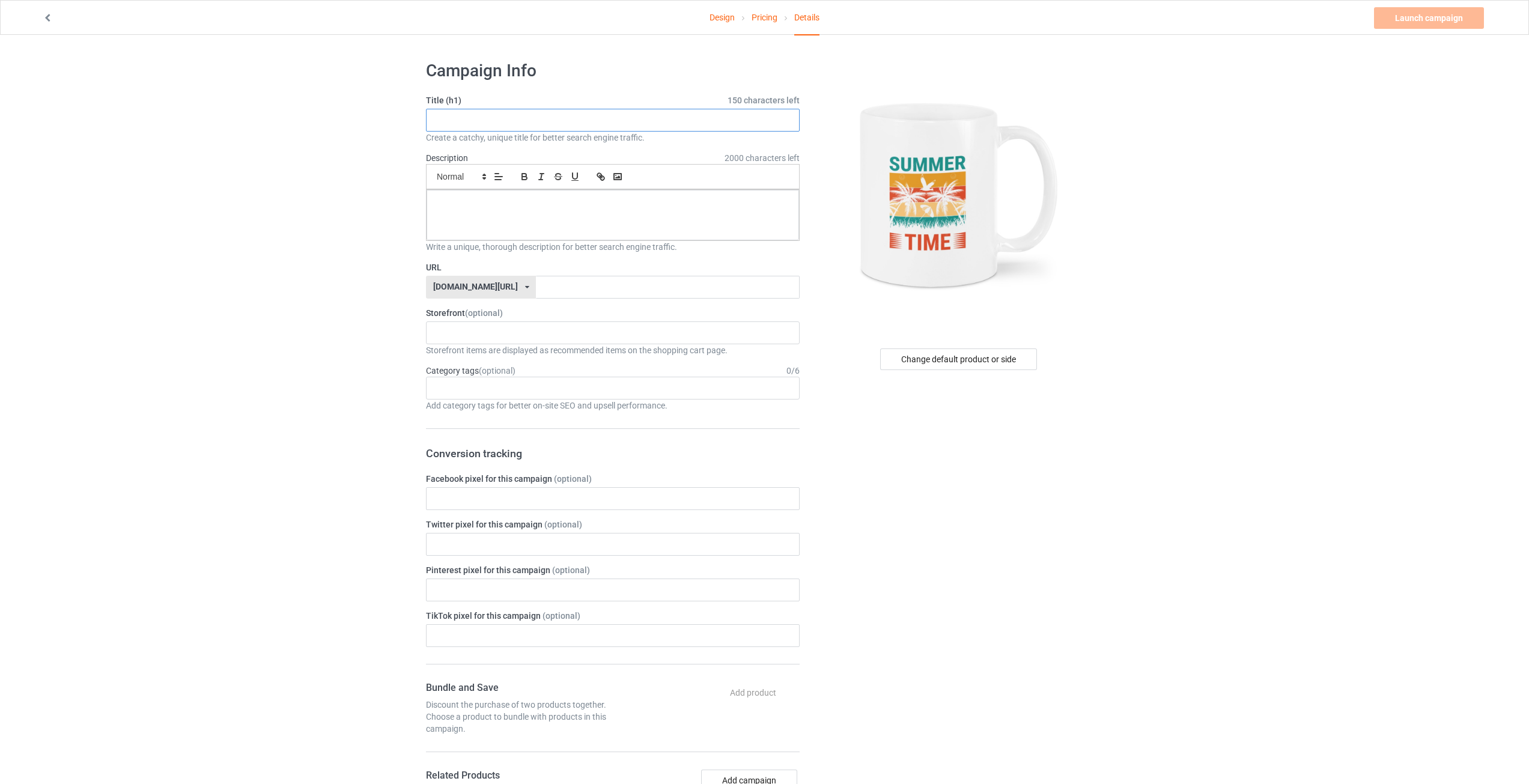
click at [526, 114] on input "text" at bounding box center [612, 120] width 374 height 23
type input "Summer Time Mug"
click at [504, 204] on p at bounding box center [613, 203] width 354 height 12
click at [1234, 238] on div "Design Pricing Details Launch campaign Please enter campaign URL Campaign Info …" at bounding box center [764, 657] width 1529 height 1246
click at [549, 291] on input "text" at bounding box center [667, 288] width 263 height 23
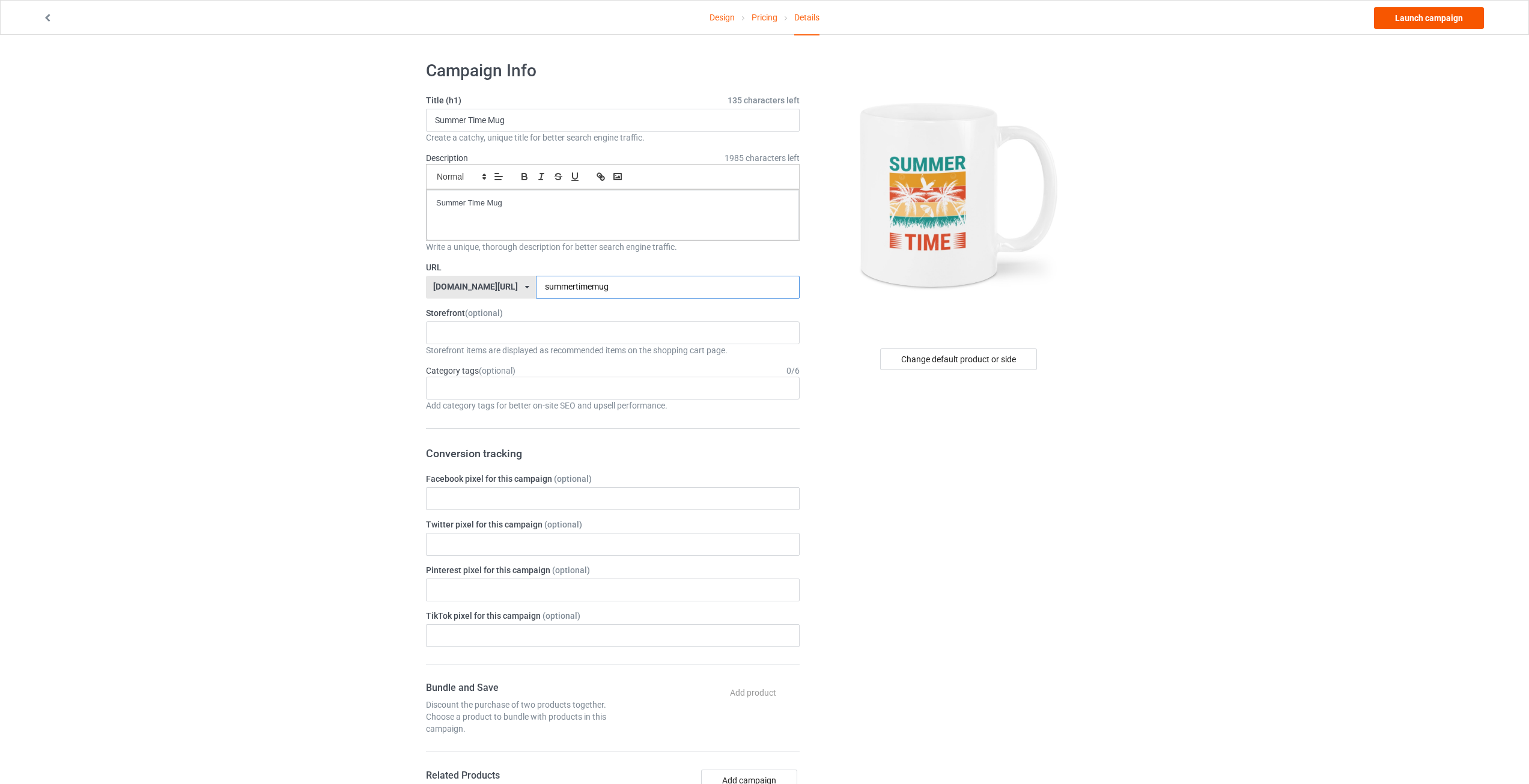
type input "summertimemug"
click at [1422, 14] on link "Launch campaign" at bounding box center [1428, 18] width 110 height 21
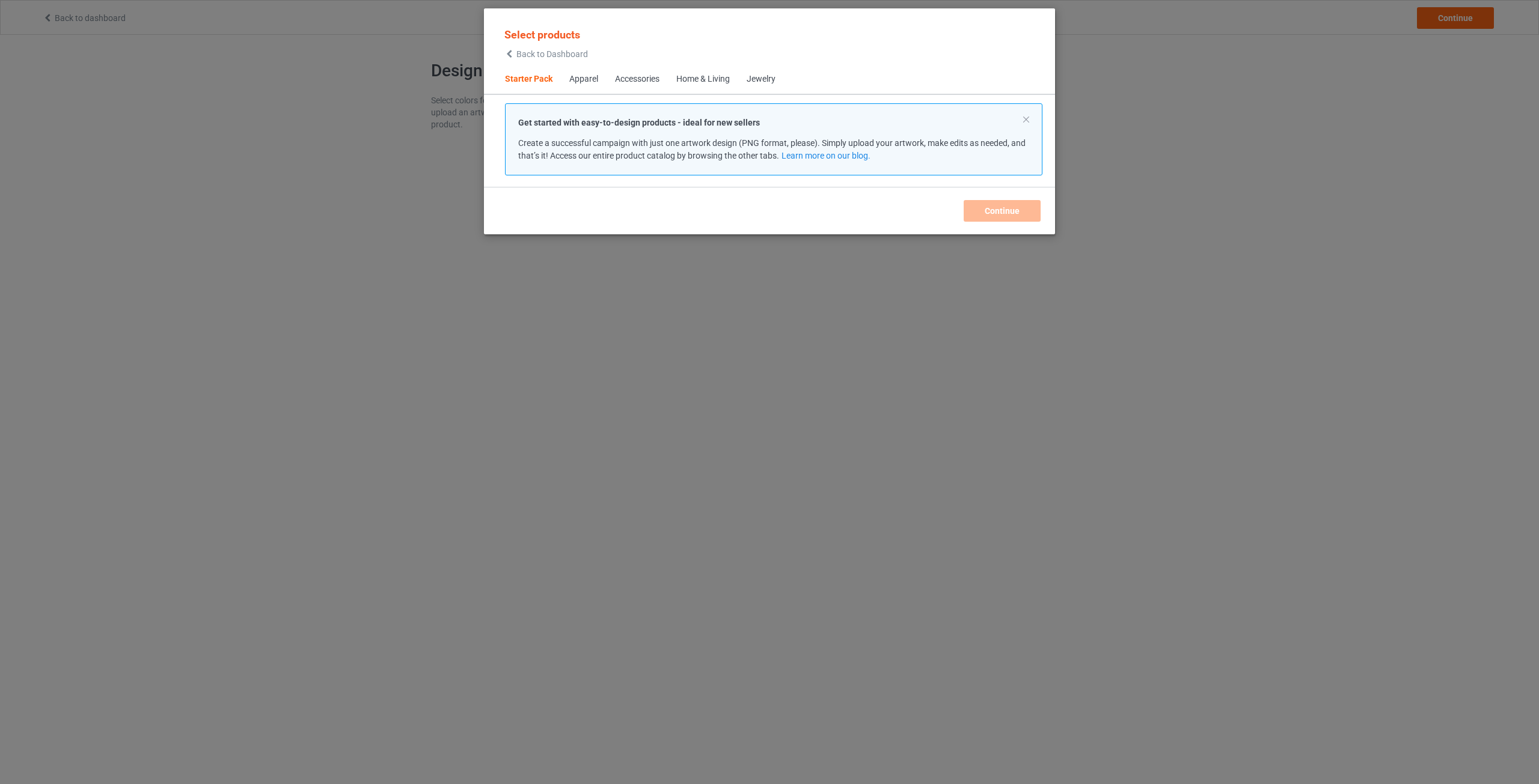
scroll to position [15, 0]
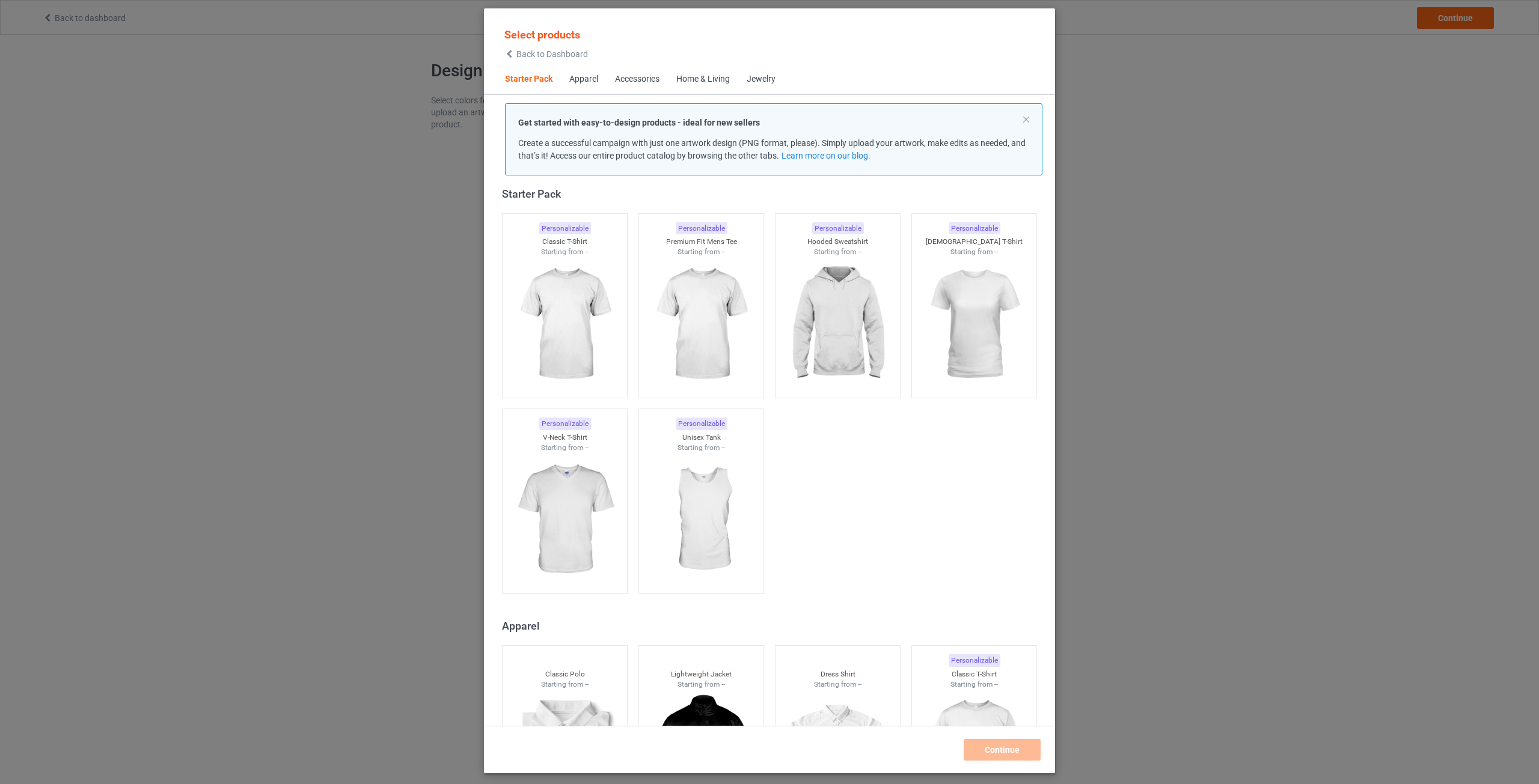
click at [695, 79] on div "Home & Living" at bounding box center [703, 80] width 54 height 12
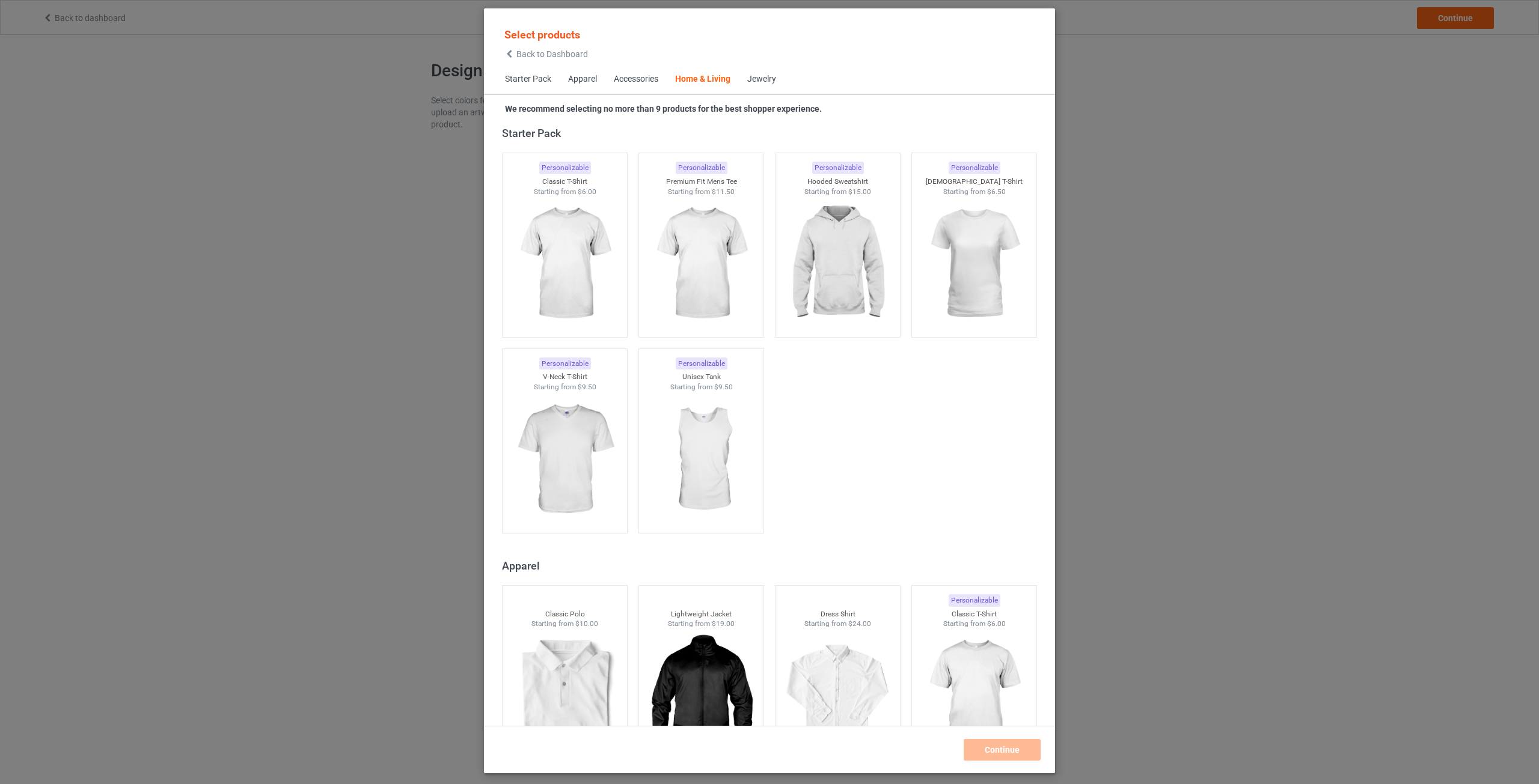
scroll to position [5420, 0]
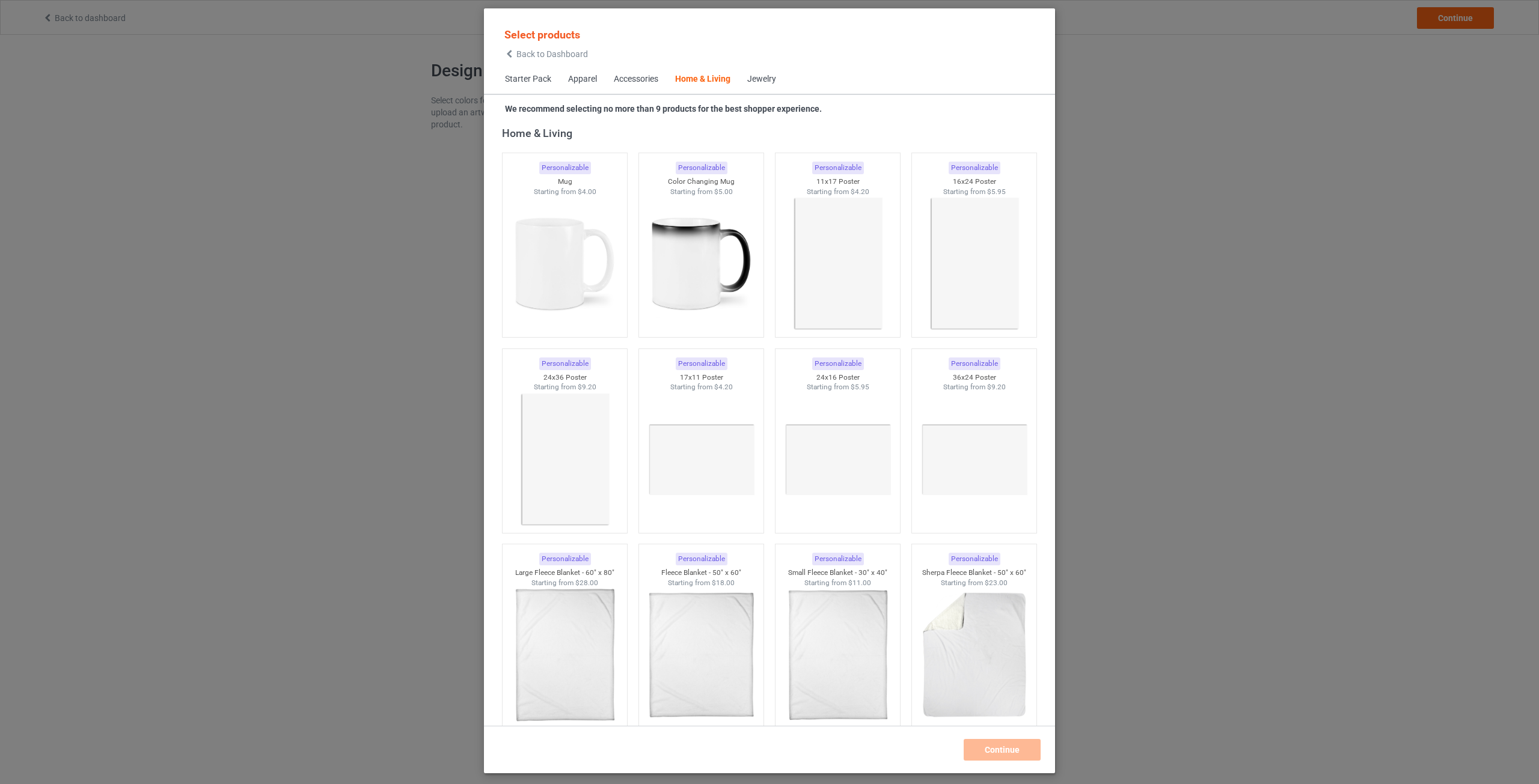
click at [1248, 64] on div "Select products Back to Dashboard Starter Pack Apparel Accessories Home & Livin…" at bounding box center [769, 392] width 1539 height 784
click at [524, 48] on div "Select products Back to Dashboard" at bounding box center [546, 43] width 84 height 31
click at [526, 50] on span "Back to Dashboard" at bounding box center [552, 54] width 71 height 10
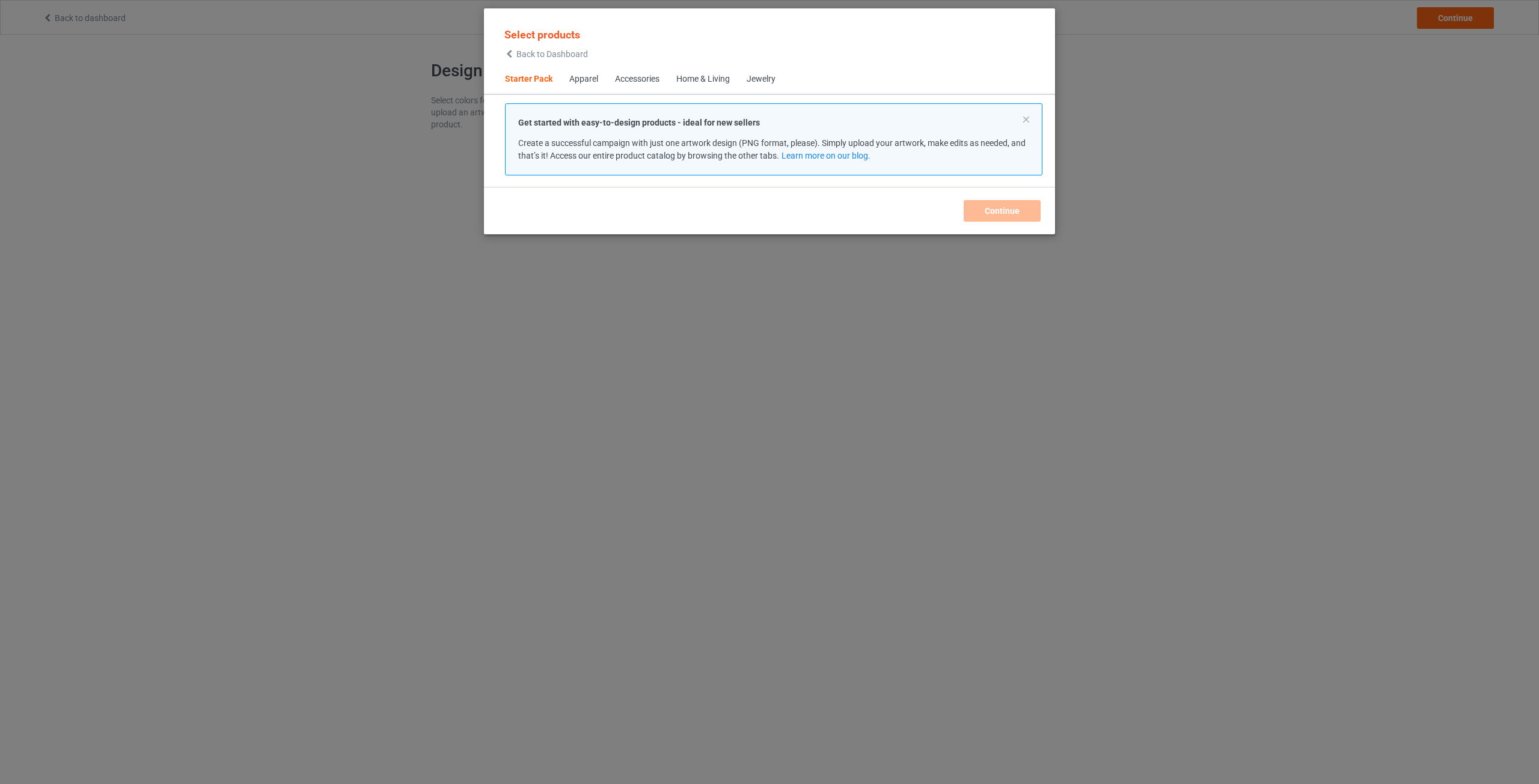
scroll to position [15, 0]
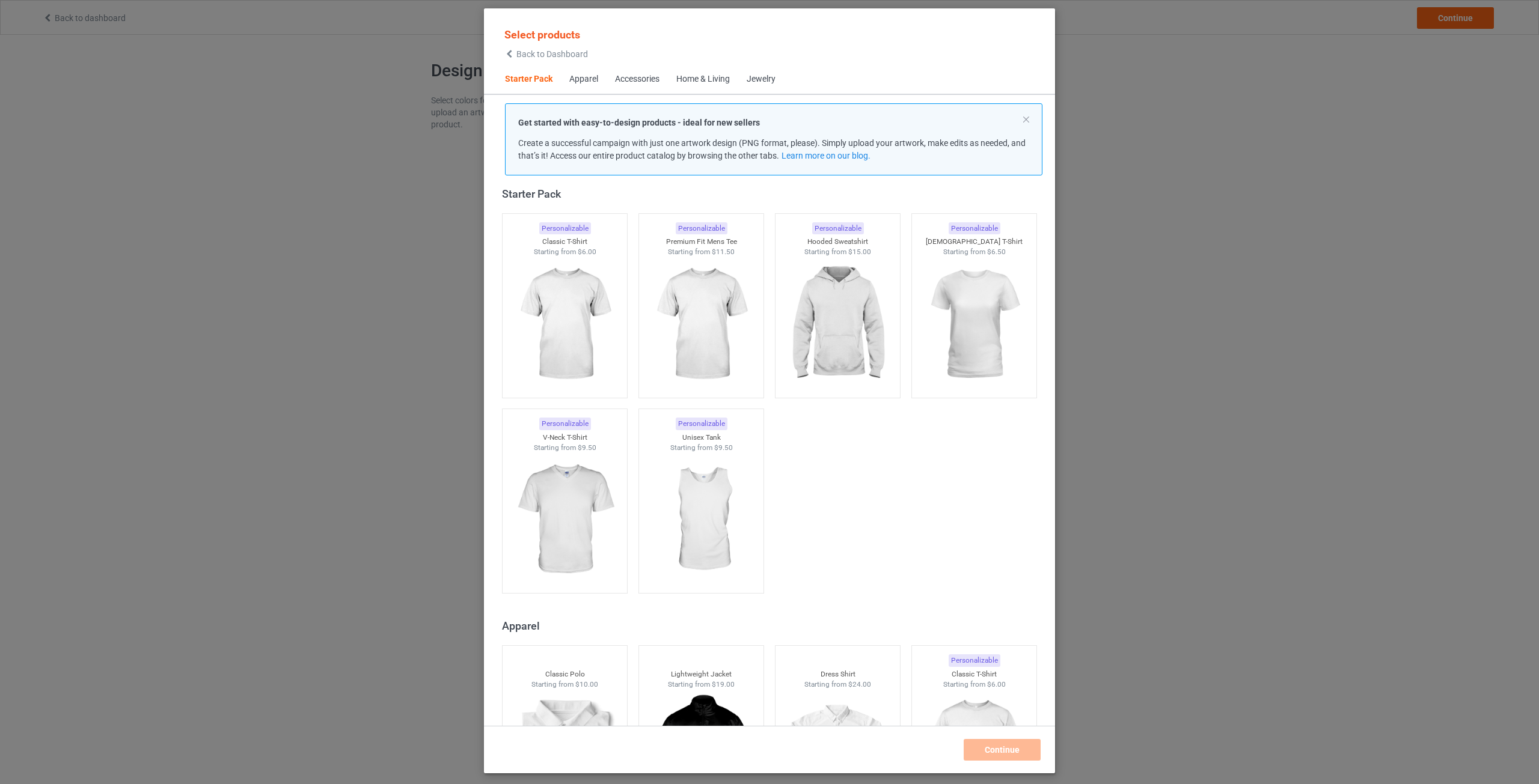
click at [695, 77] on div "Home & Living" at bounding box center [703, 80] width 54 height 12
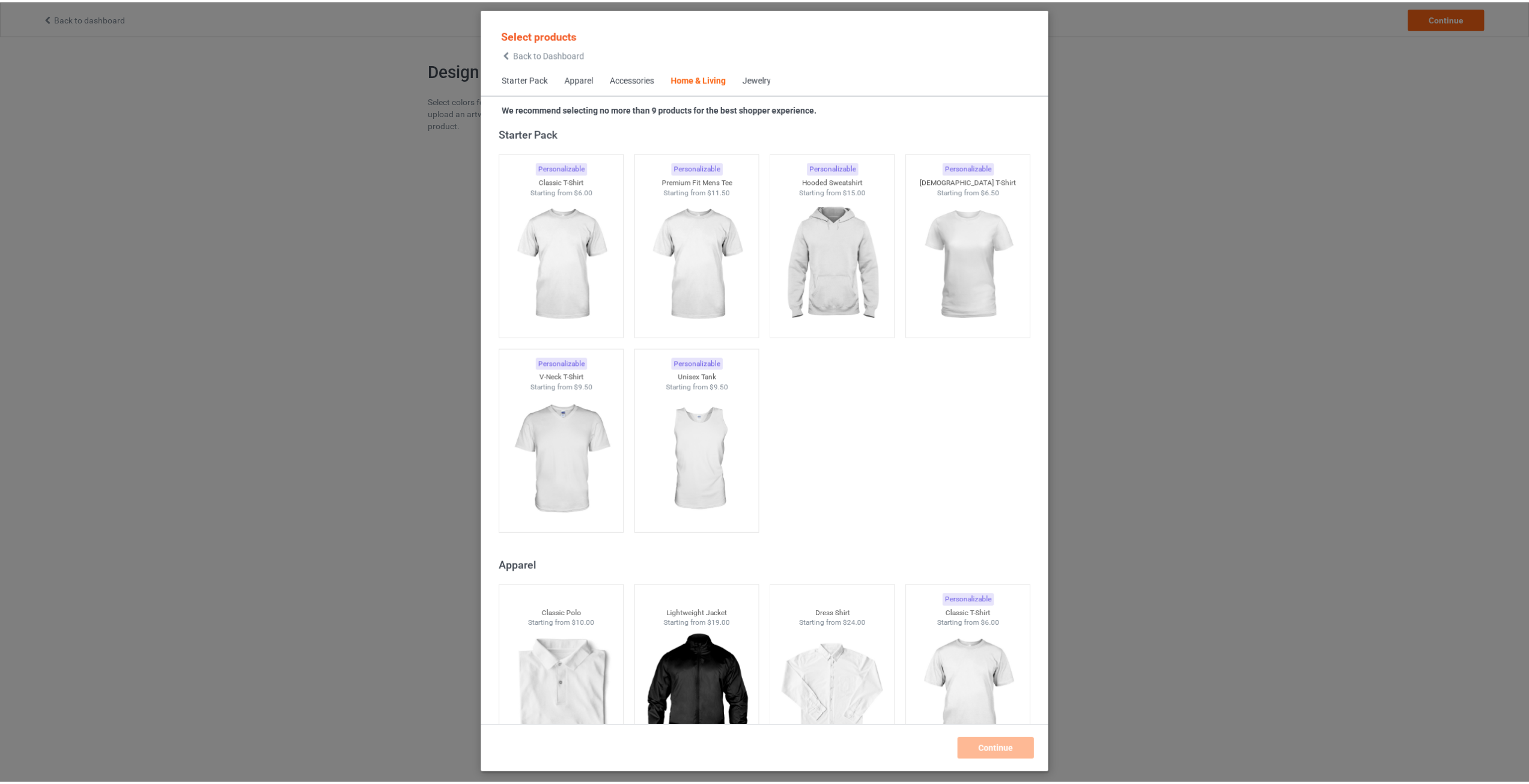
scroll to position [5420, 0]
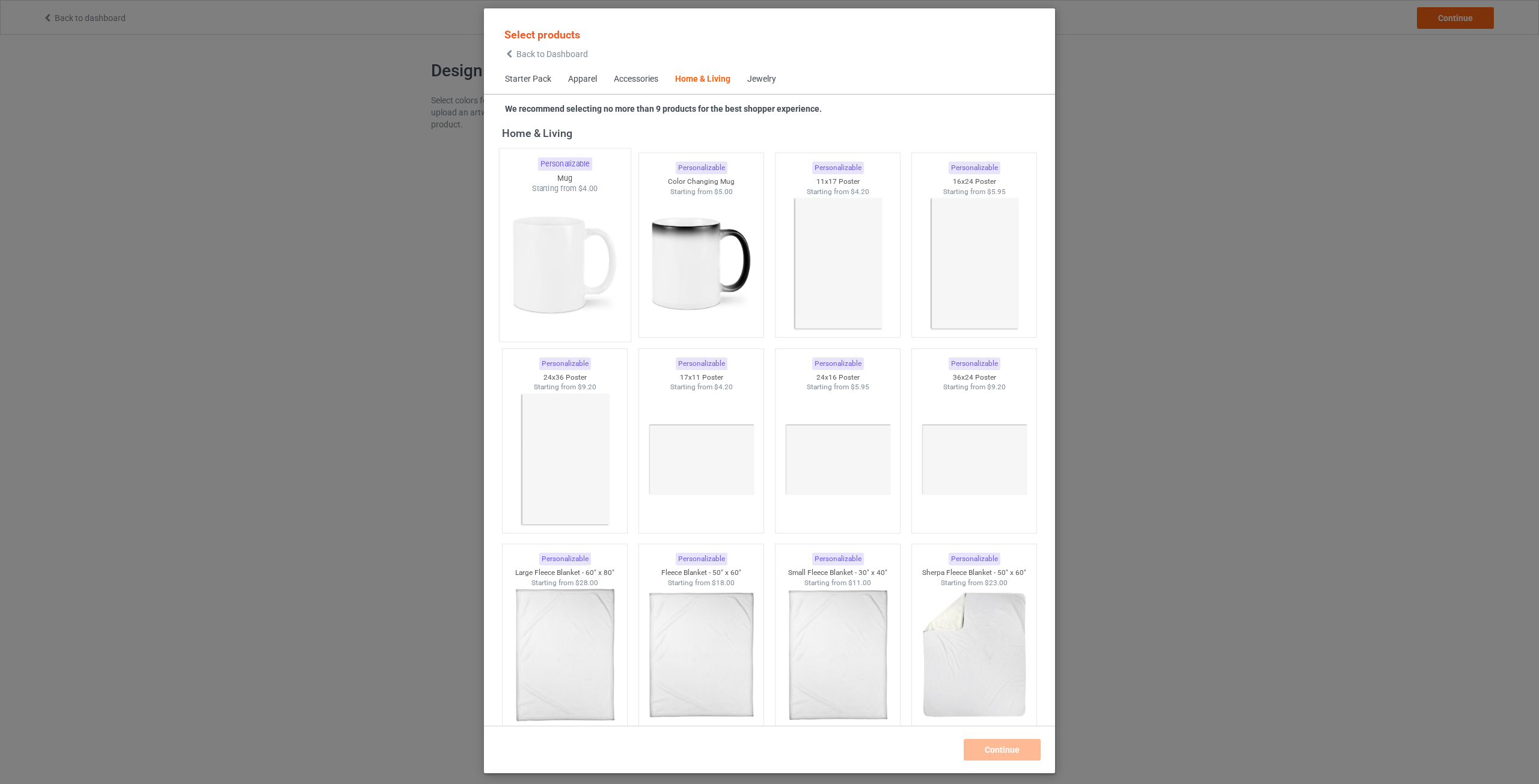
click at [590, 238] on img at bounding box center [564, 265] width 113 height 141
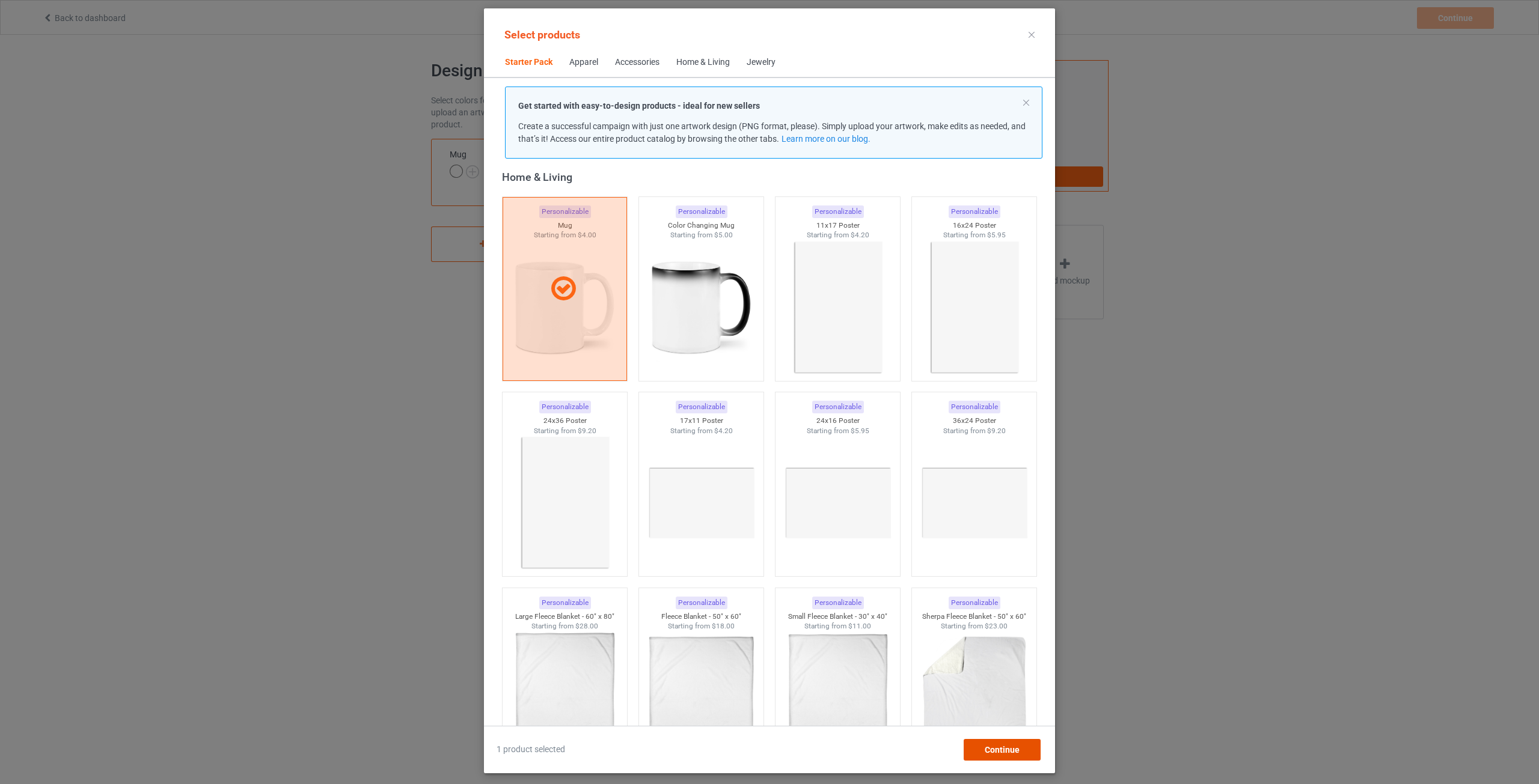
click at [989, 750] on span "Continue" at bounding box center [1002, 749] width 35 height 10
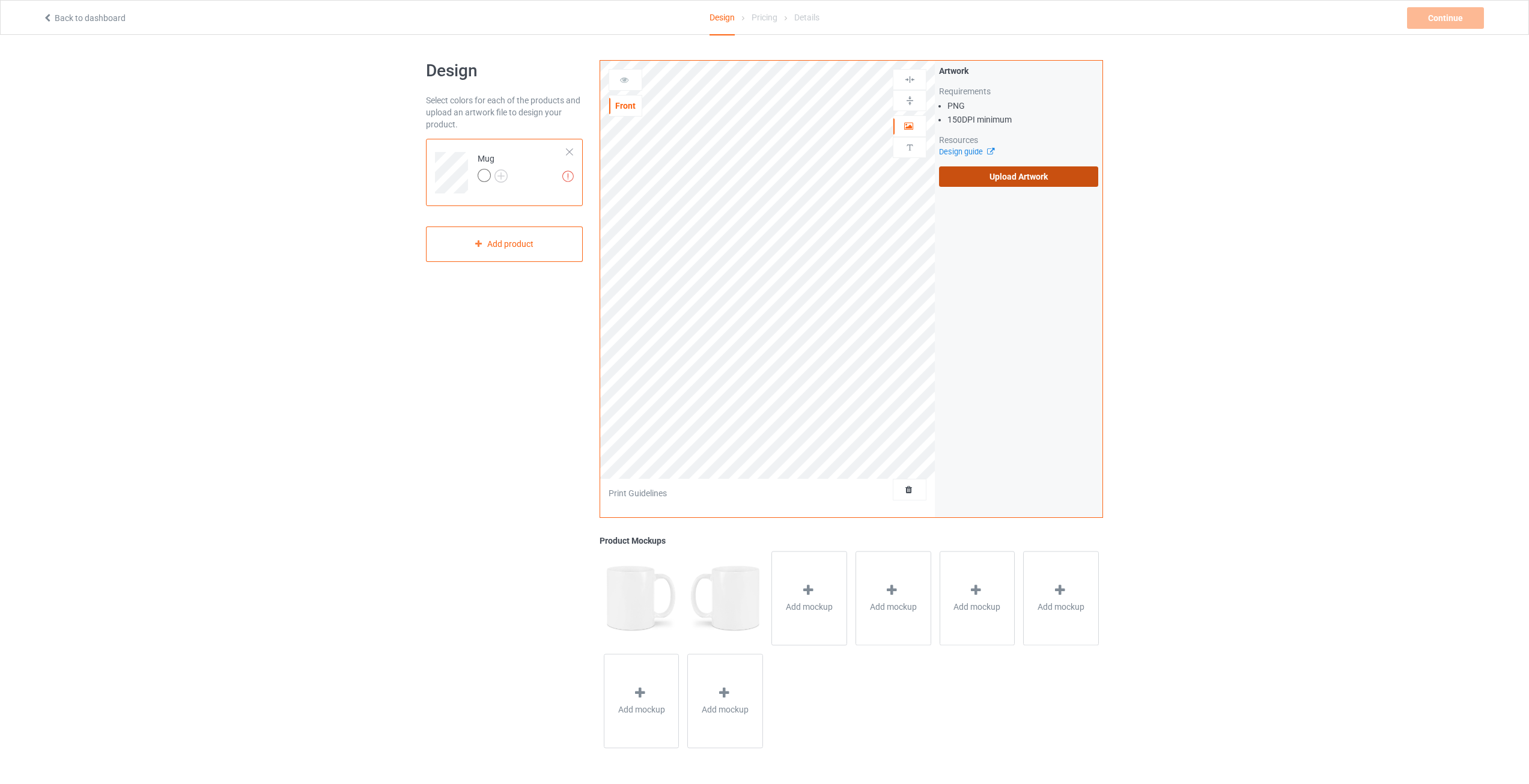
click at [1003, 177] on label "Upload Artwork" at bounding box center [1019, 176] width 160 height 21
click at [0, 0] on input "Upload Artwork" at bounding box center [0, 0] width 0 height 0
click at [972, 256] on div "Artwork Move and resize the design until you have found your desired placement" at bounding box center [1019, 288] width 168 height 456
click at [1426, 21] on div "Continue" at bounding box center [1445, 18] width 77 height 21
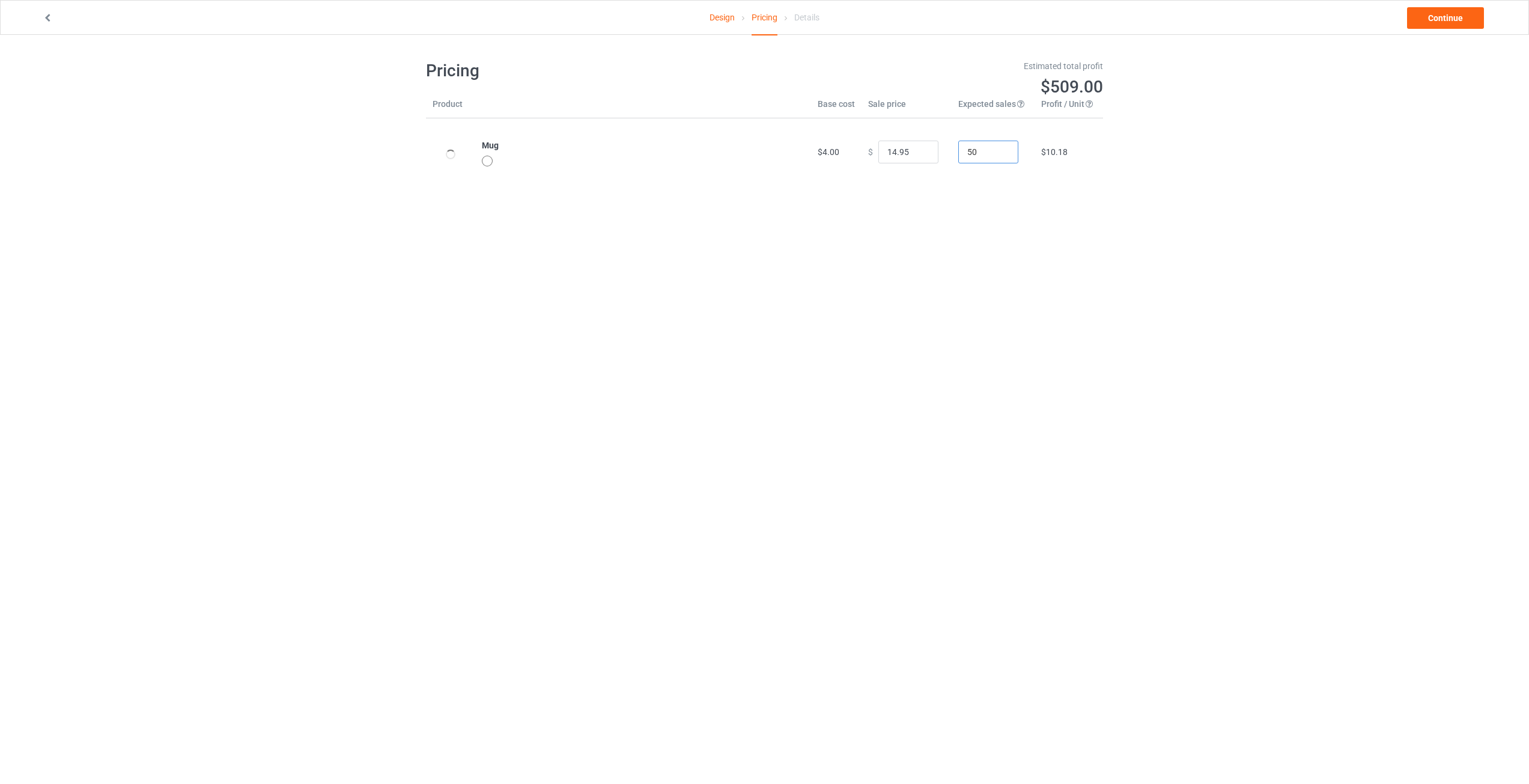
click at [977, 155] on input "50" at bounding box center [988, 152] width 60 height 23
click at [972, 154] on input "500" at bounding box center [988, 152] width 60 height 23
drag, startPoint x: 976, startPoint y: 154, endPoint x: 924, endPoint y: 153, distance: 52.0
click at [924, 153] on tr "Mug $4.00 $ 14.95 50 $10.18" at bounding box center [764, 152] width 677 height 68
click at [977, 149] on input "50" at bounding box center [988, 152] width 60 height 23
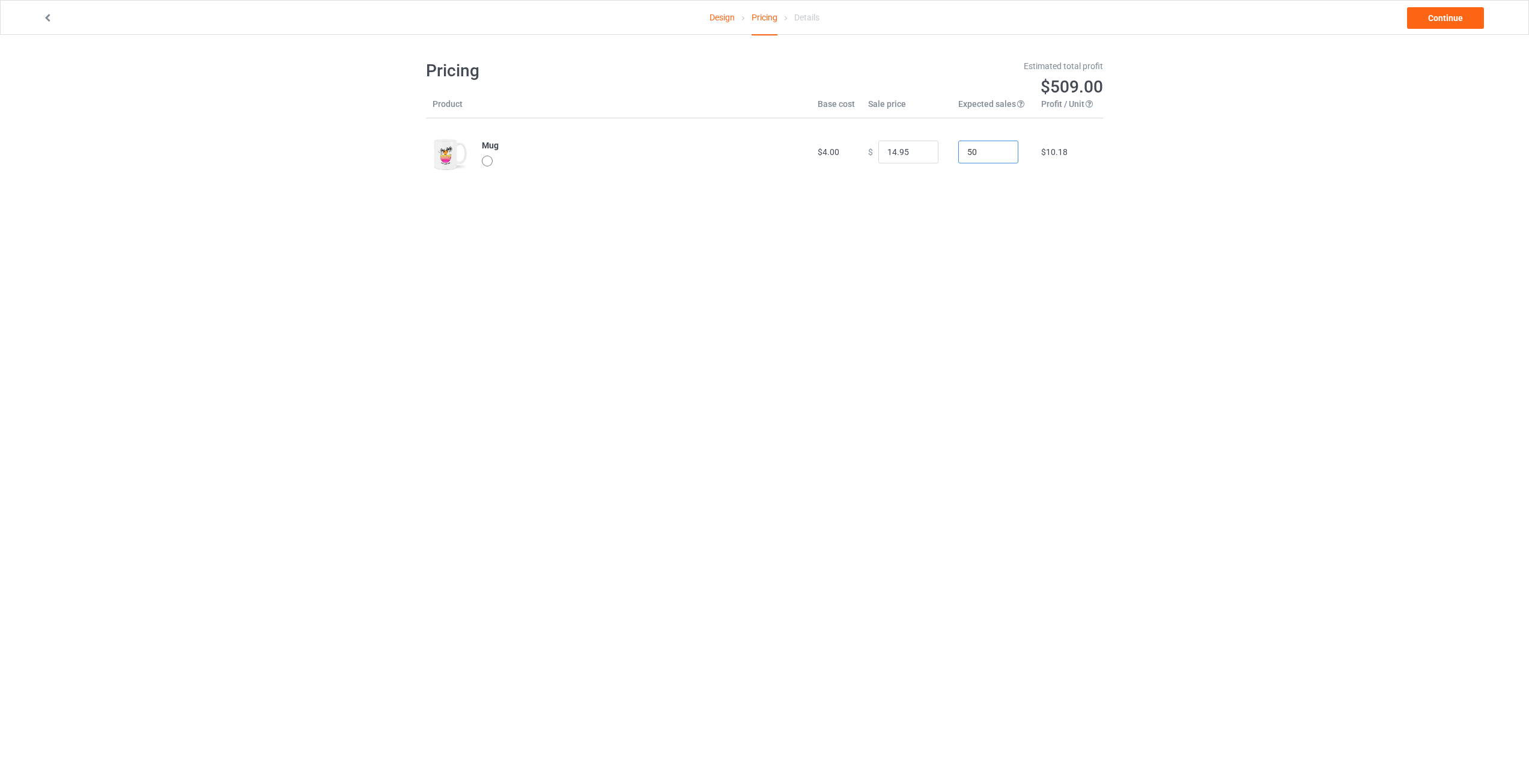
click at [941, 154] on tr "Mug $4.00 $ 14.95 50 $10.18" at bounding box center [764, 152] width 677 height 68
type input "100"
click at [1019, 200] on div "Pricing Estimated total profit $1,018.00 Product Base cost Sale price Expected …" at bounding box center [764, 122] width 677 height 176
click at [1433, 26] on link "Continue" at bounding box center [1445, 18] width 77 height 21
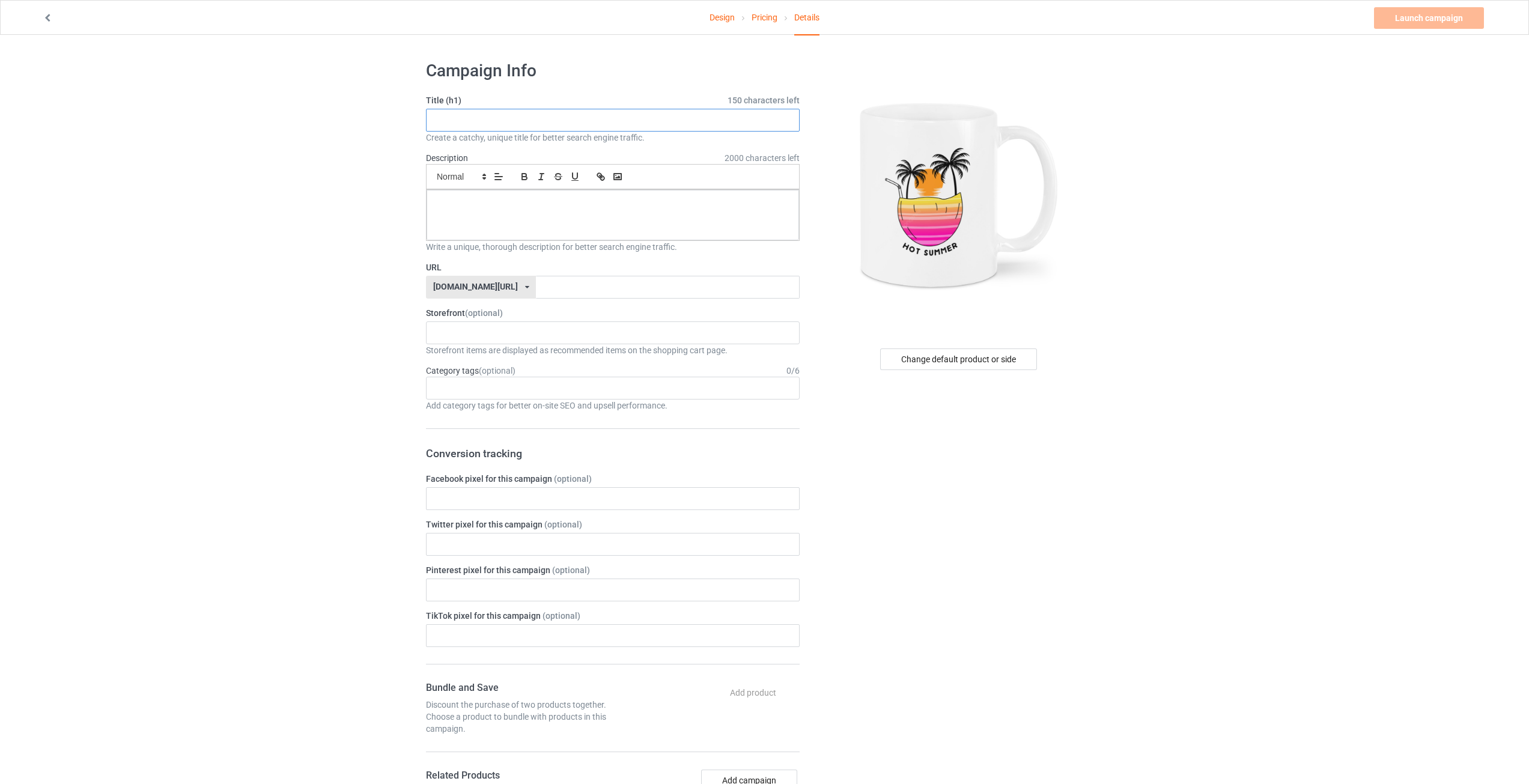
click at [485, 109] on input "text" at bounding box center [612, 120] width 374 height 23
type input "Hot Summer"
drag, startPoint x: 509, startPoint y: 110, endPoint x: 358, endPoint y: 117, distance: 151.2
click at [358, 117] on div "Design Pricing Details Launch campaign Please enter campaign description Campai…" at bounding box center [764, 657] width 1529 height 1246
click at [467, 203] on p at bounding box center [613, 203] width 354 height 12
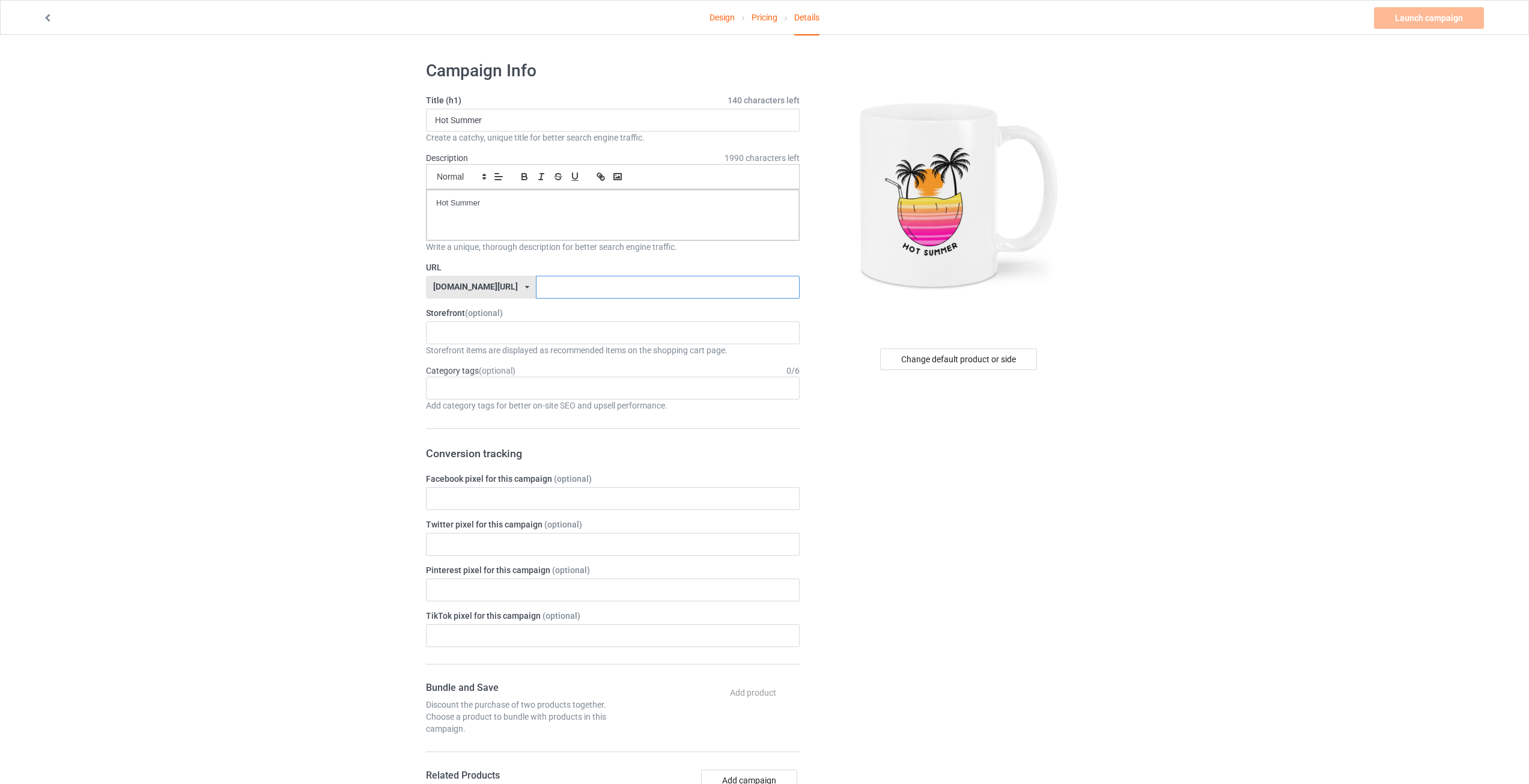
click at [539, 284] on input "text" at bounding box center [667, 288] width 263 height 23
type input "hotsummer2025"
click at [1230, 228] on div "Design Pricing Details Launch campaign Campaign Info Title (h1) 140 characters …" at bounding box center [764, 657] width 1529 height 1246
click at [1407, 24] on link "Launch campaign" at bounding box center [1428, 18] width 110 height 21
